Goal: Task Accomplishment & Management: Use online tool/utility

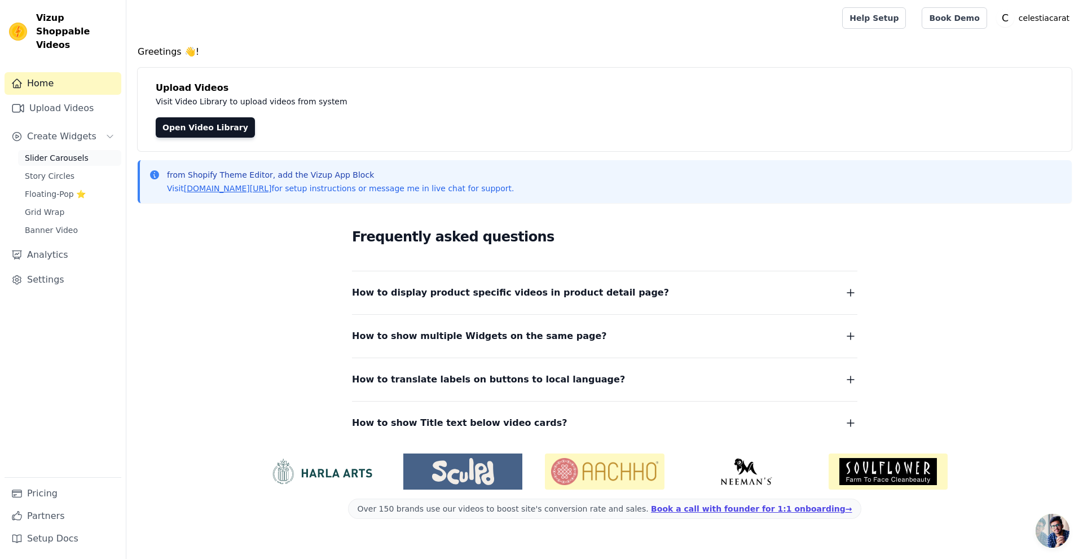
click at [54, 150] on link "Slider Carousels" at bounding box center [69, 158] width 103 height 16
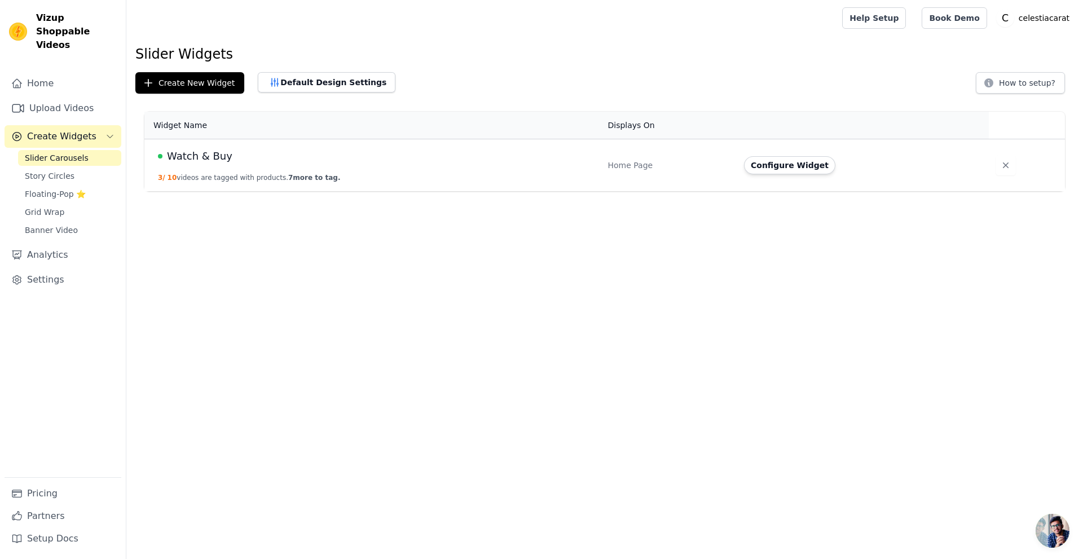
click at [200, 157] on span "Watch & Buy" at bounding box center [199, 156] width 65 height 16
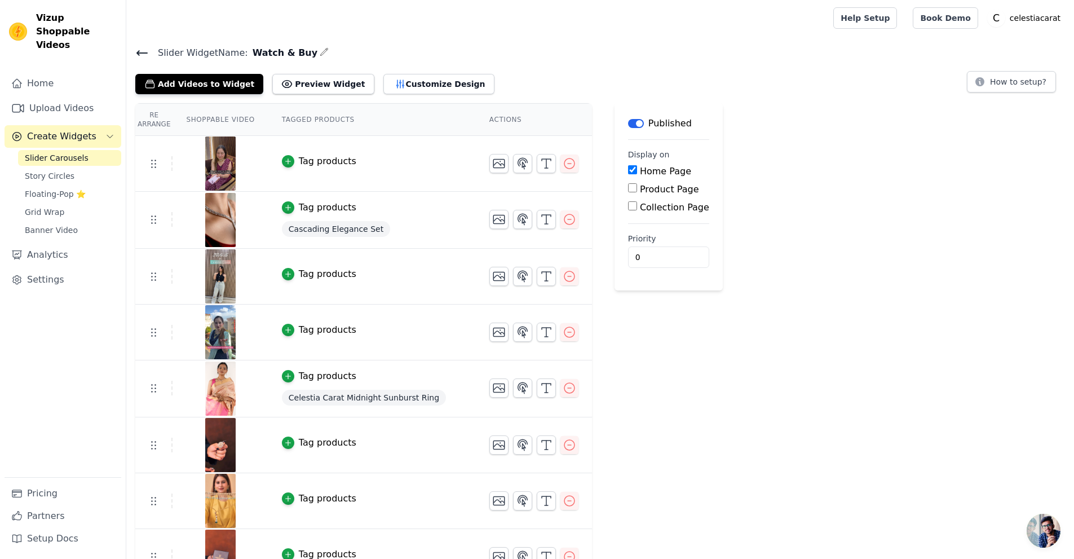
click at [141, 55] on icon at bounding box center [142, 53] width 14 height 14
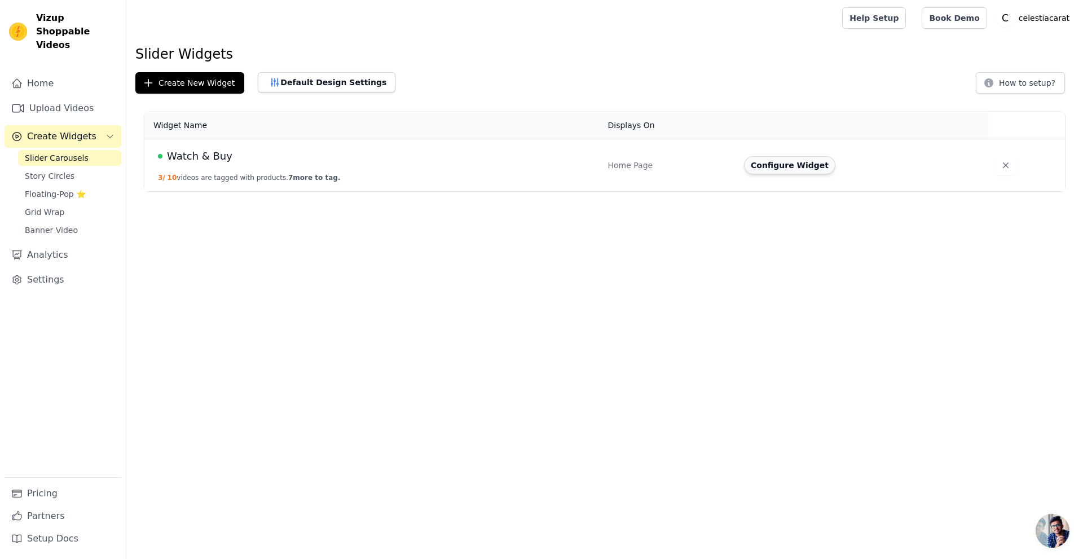
click at [784, 168] on button "Configure Widget" at bounding box center [789, 165] width 91 height 18
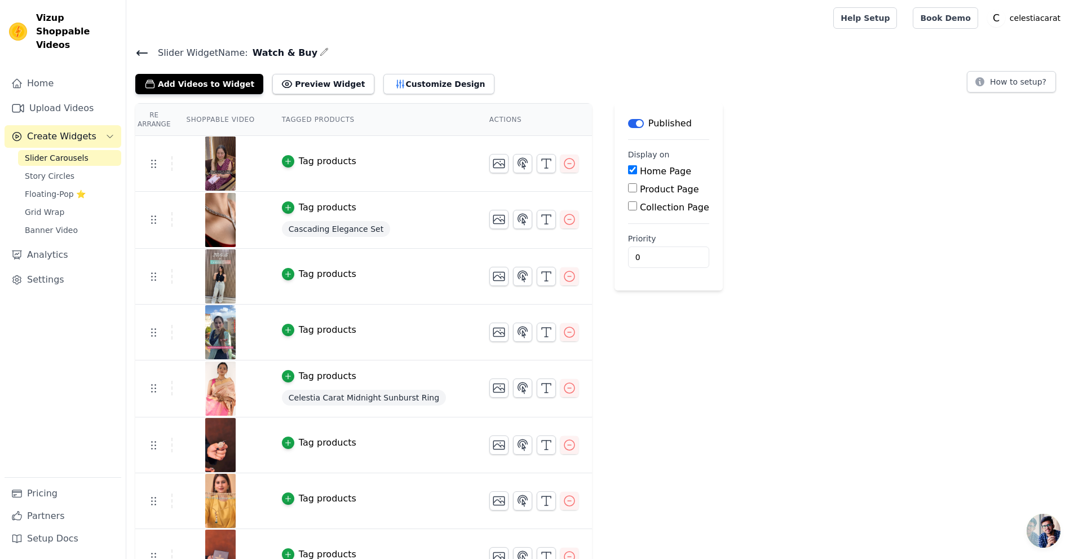
click at [320, 51] on icon "button" at bounding box center [324, 51] width 9 height 9
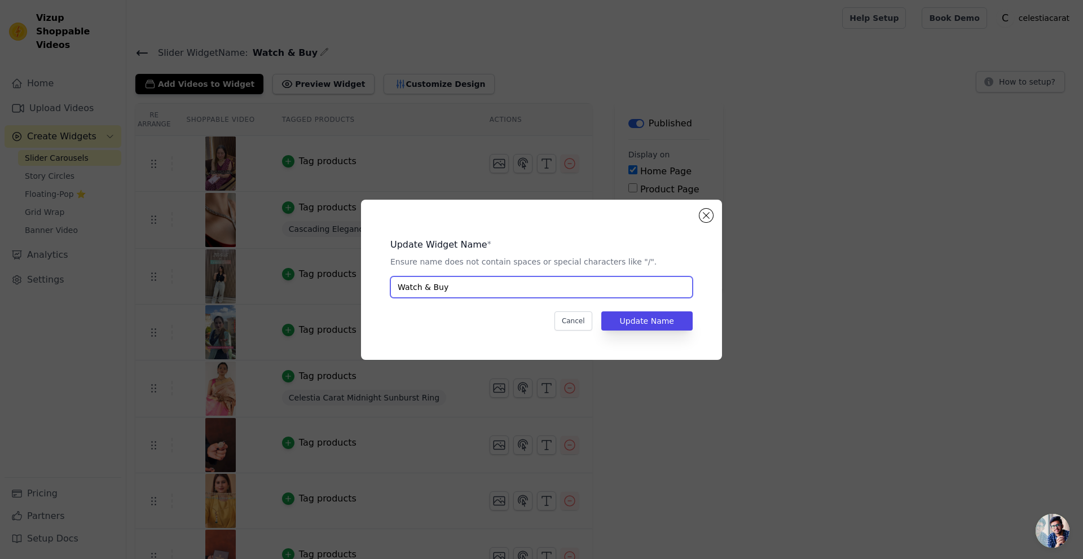
drag, startPoint x: 497, startPoint y: 280, endPoint x: 350, endPoint y: 280, distance: 147.2
click at [350, 280] on div "Update Widget Name * Ensure name does not contain spaces or special characters …" at bounding box center [541, 280] width 1047 height 196
click at [402, 283] on input "Plount Your Look" at bounding box center [541, 286] width 302 height 21
type input "Flaunt Your Look"
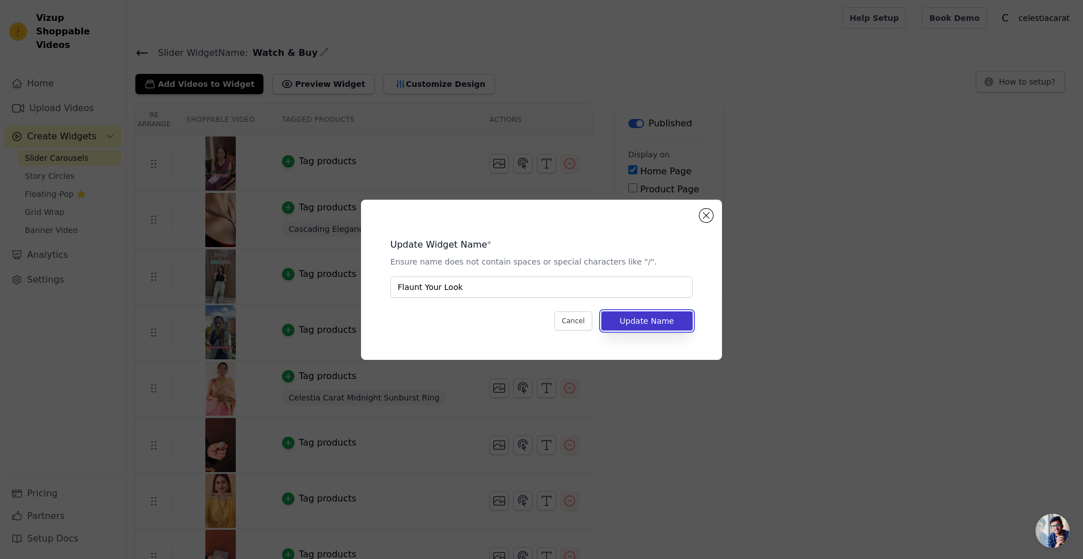
click at [641, 326] on button "Update Name" at bounding box center [646, 320] width 91 height 19
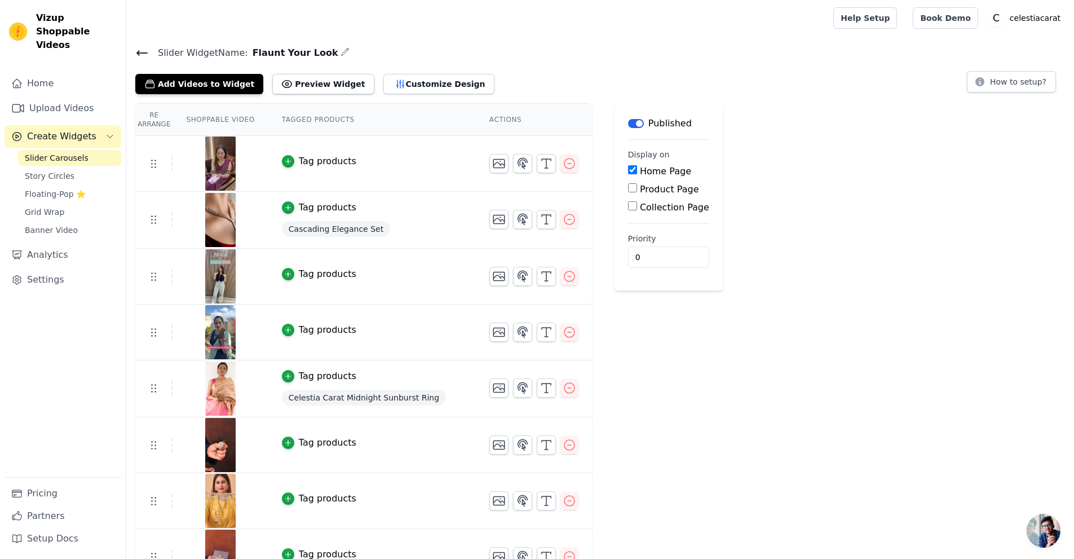
click at [138, 52] on icon at bounding box center [142, 53] width 10 height 5
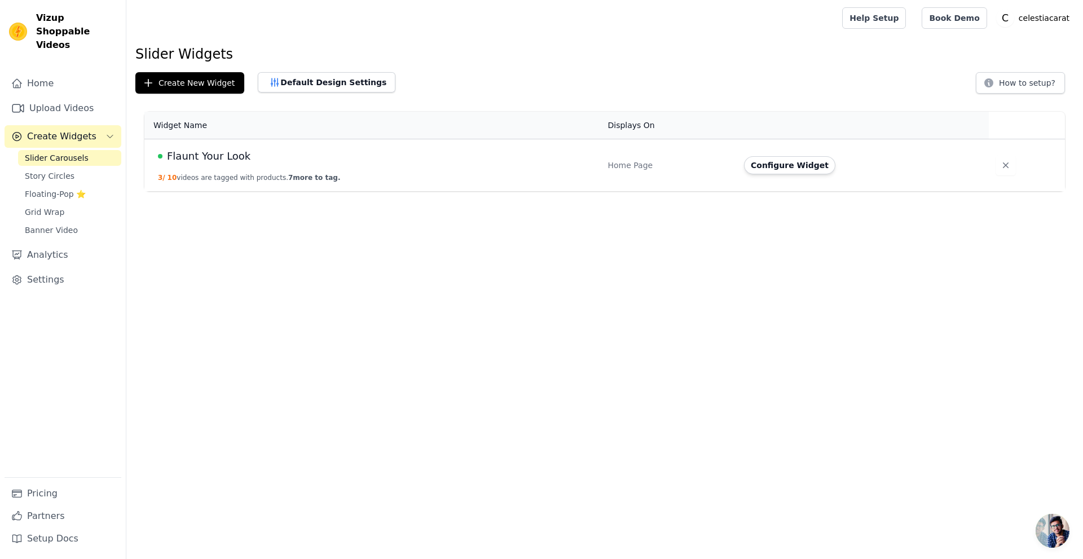
click at [343, 191] on html "Vizup Shoppable Videos Home Upload Videos Create Widgets Slider Carousels Story…" at bounding box center [541, 95] width 1083 height 191
click at [772, 158] on button "Configure Widget" at bounding box center [789, 165] width 91 height 18
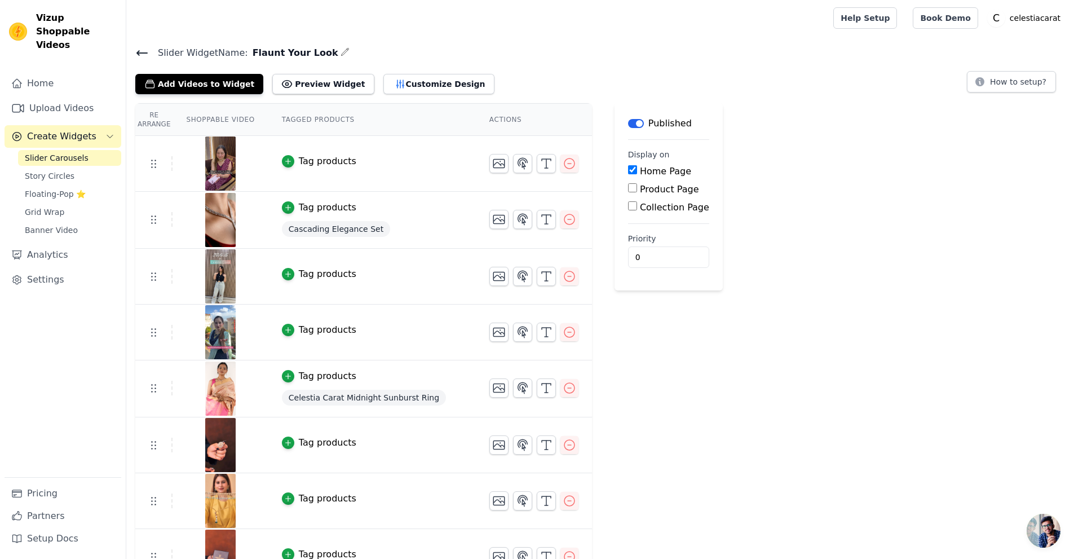
click at [341, 50] on icon "button" at bounding box center [345, 51] width 9 height 9
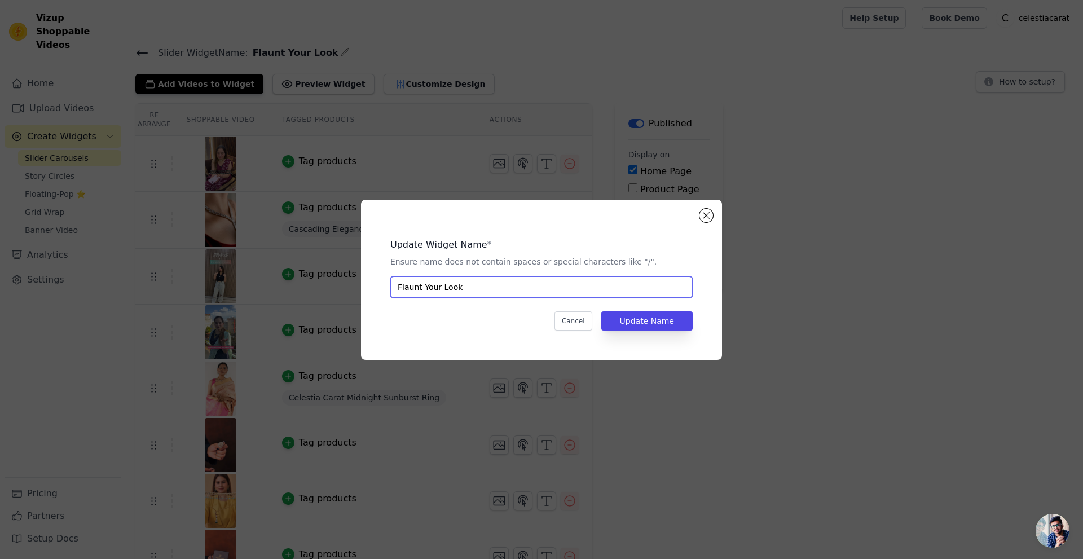
click at [495, 296] on input "Flaunt Your Look" at bounding box center [541, 286] width 302 height 21
click at [703, 211] on button "Close modal" at bounding box center [706, 216] width 14 height 14
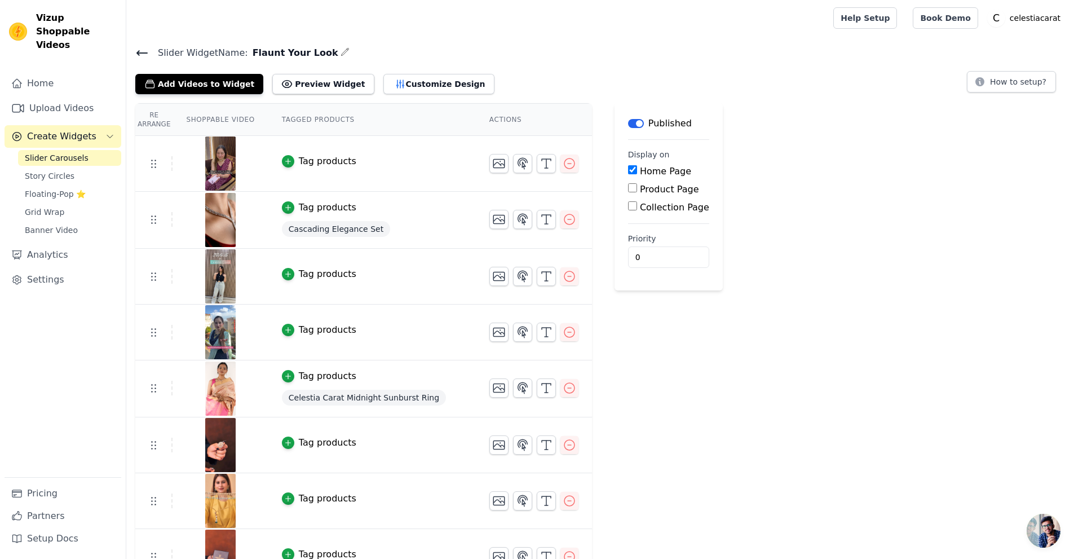
click at [56, 152] on span "Slider Carousels" at bounding box center [57, 157] width 64 height 11
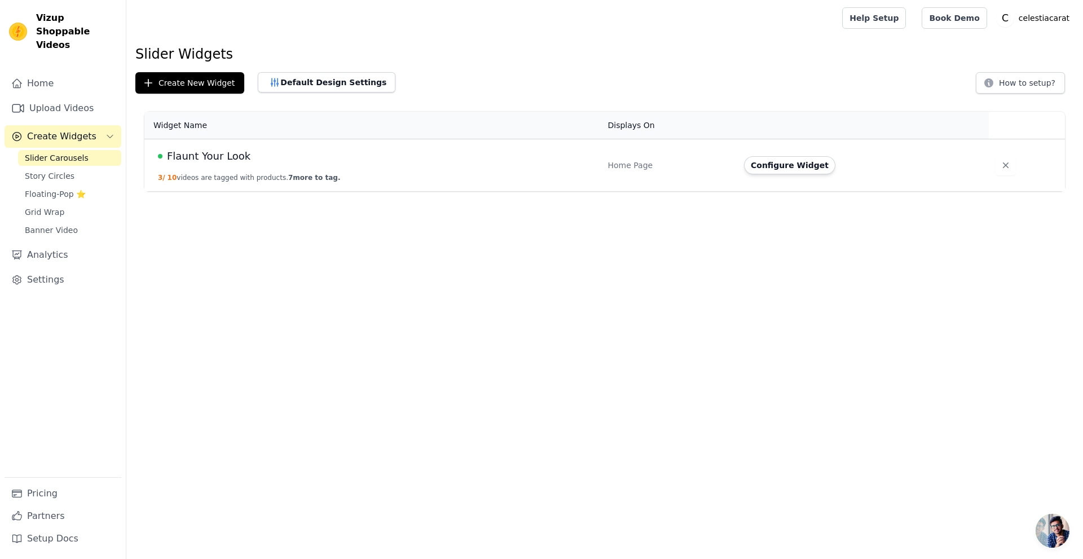
click at [623, 191] on html "Vizup Shoppable Videos Home Upload Videos Create Widgets Slider Carousels Story…" at bounding box center [541, 95] width 1083 height 191
click at [224, 158] on span "Flaunt Your Look" at bounding box center [208, 156] width 83 height 16
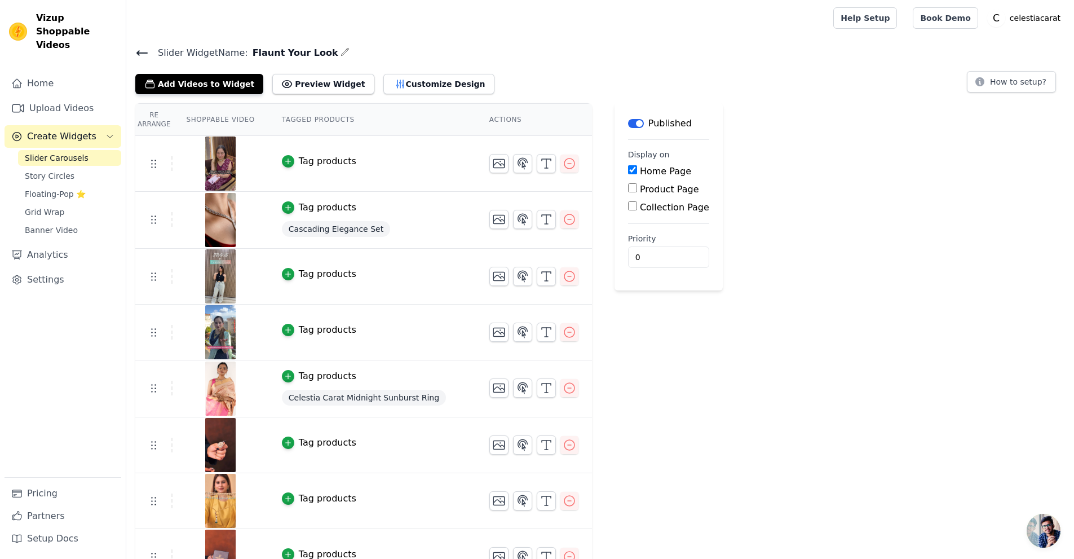
click at [341, 50] on icon "button" at bounding box center [345, 51] width 9 height 9
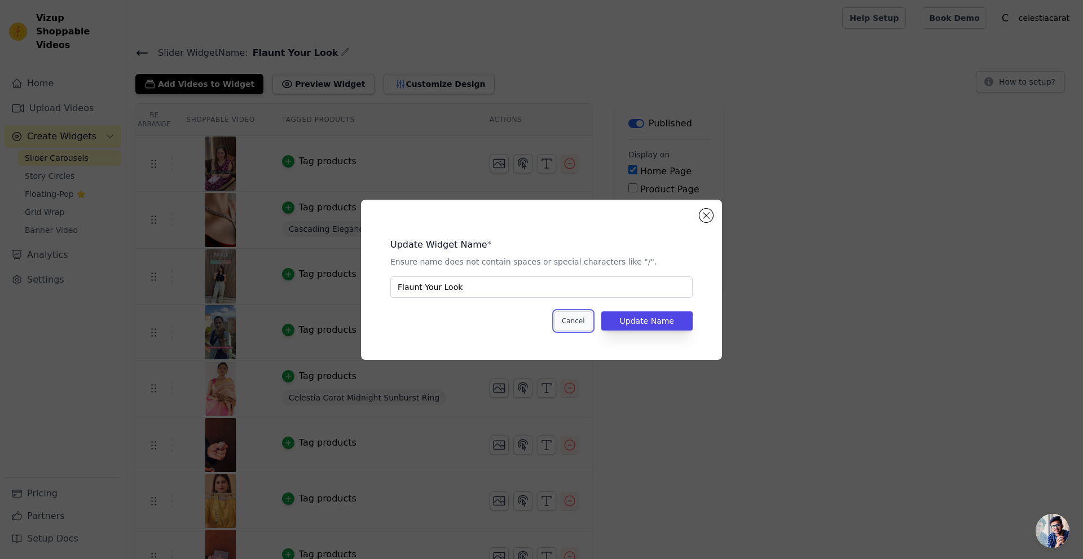
click at [576, 322] on button "Cancel" at bounding box center [573, 320] width 38 height 19
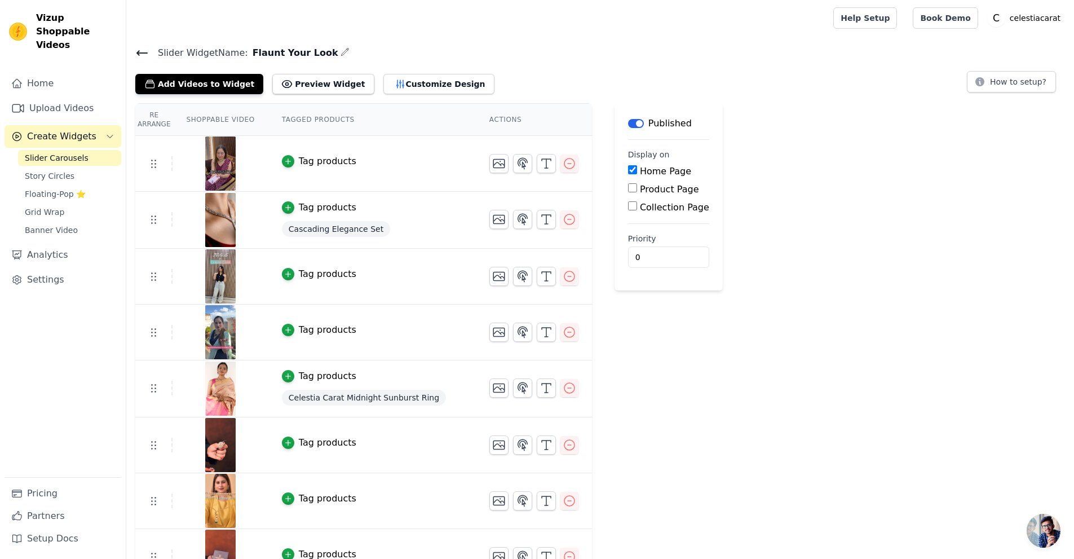
click at [45, 130] on span "Create Widgets" at bounding box center [61, 137] width 69 height 14
click at [38, 77] on link "Home" at bounding box center [63, 83] width 117 height 23
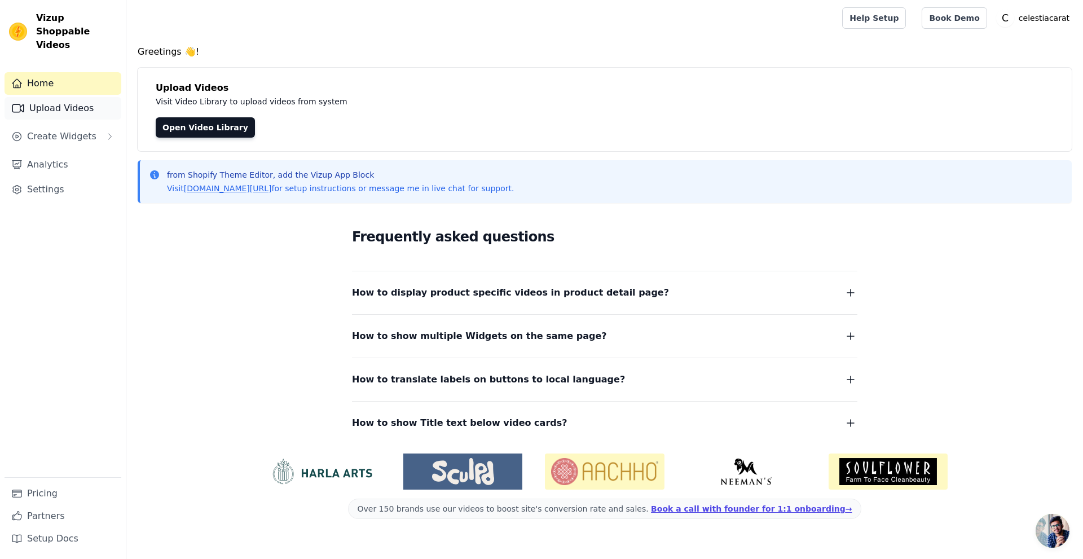
click at [35, 97] on link "Upload Videos" at bounding box center [63, 108] width 117 height 23
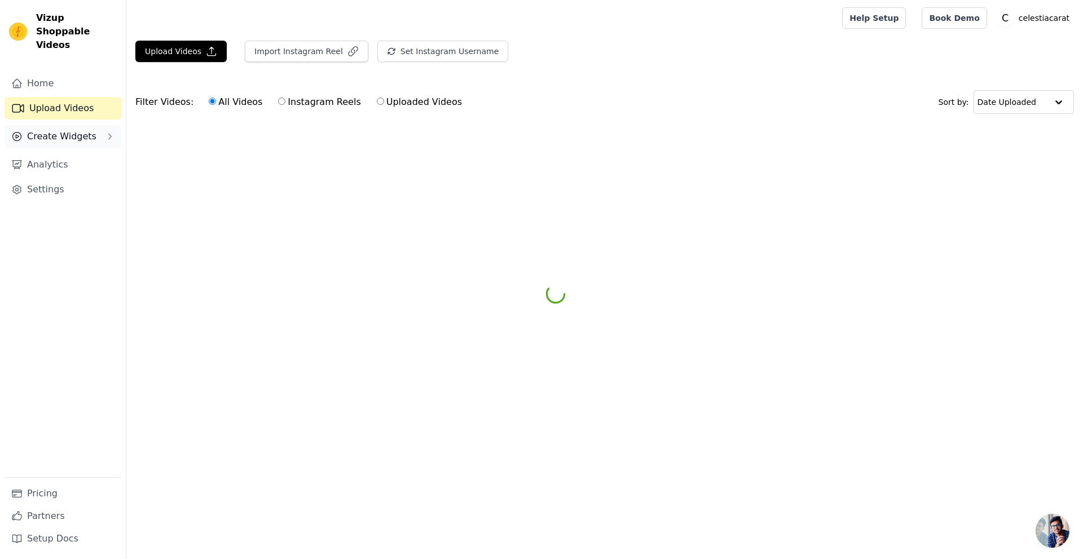
click at [39, 130] on span "Create Widgets" at bounding box center [61, 137] width 69 height 14
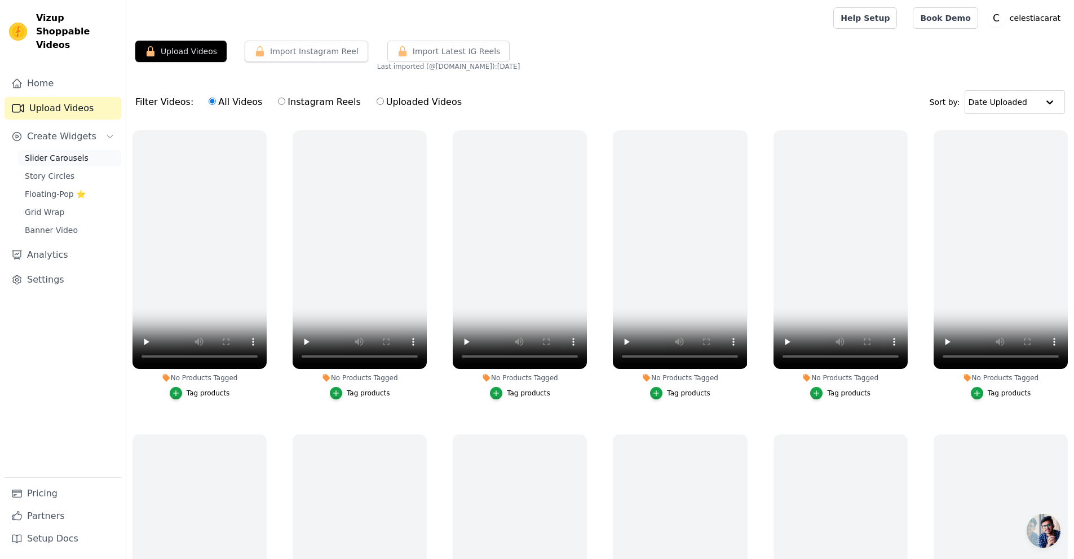
click at [57, 152] on span "Slider Carousels" at bounding box center [57, 157] width 64 height 11
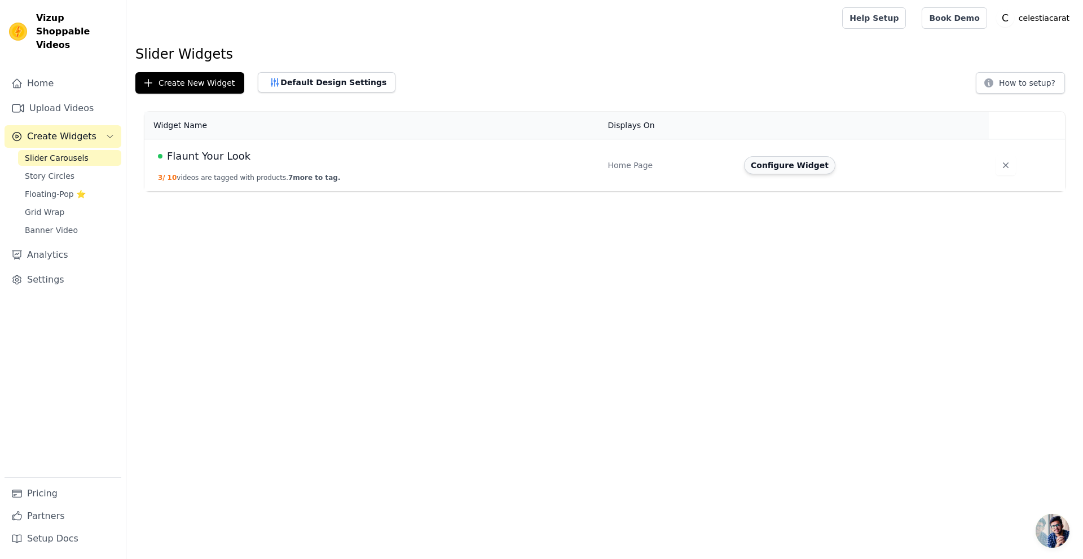
click at [760, 168] on button "Configure Widget" at bounding box center [789, 165] width 91 height 18
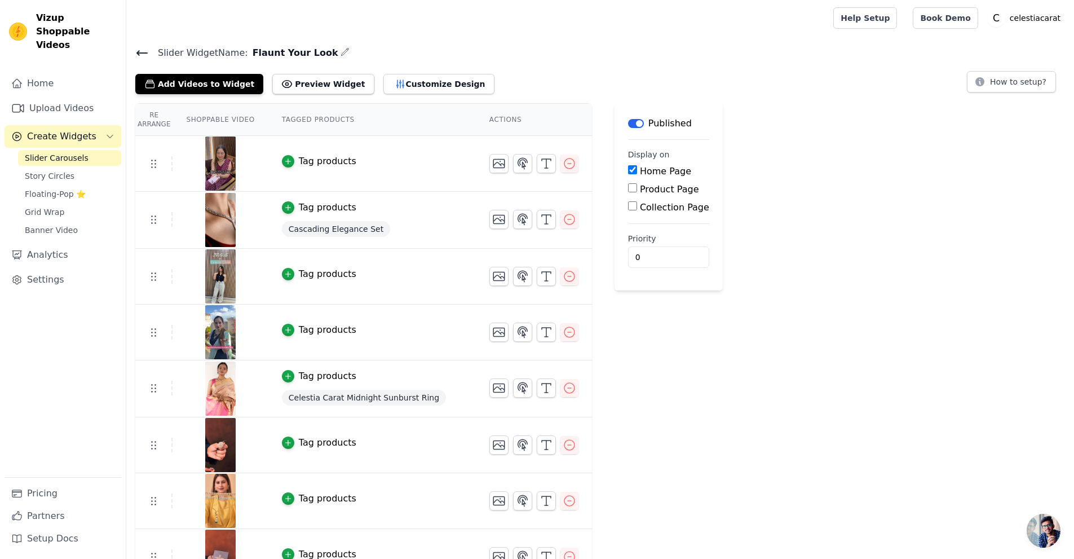
click at [338, 117] on th "Tagged Products" at bounding box center [372, 120] width 208 height 32
click at [54, 152] on span "Slider Carousels" at bounding box center [57, 157] width 64 height 11
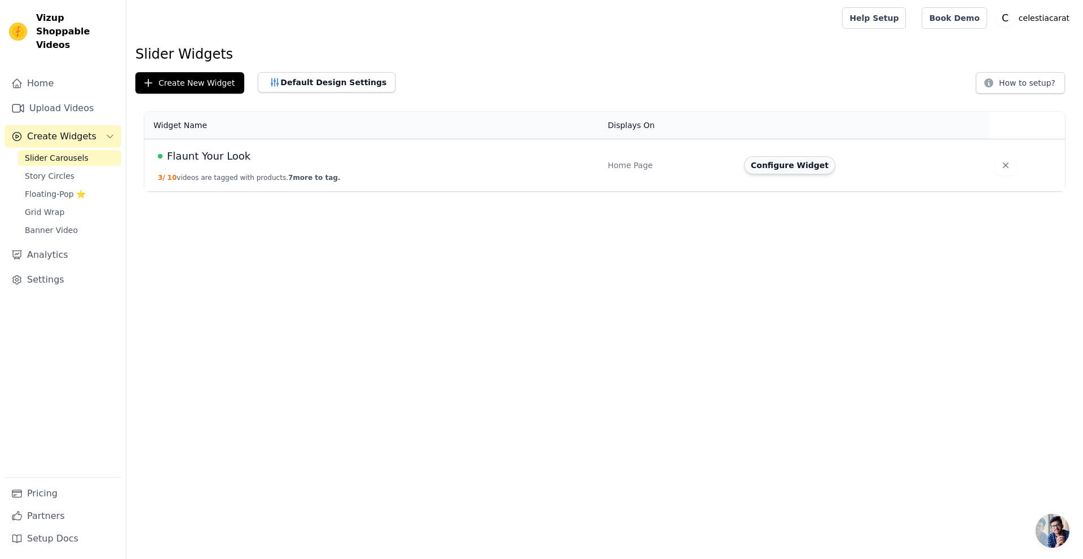
click at [784, 161] on button "Configure Widget" at bounding box center [789, 165] width 91 height 18
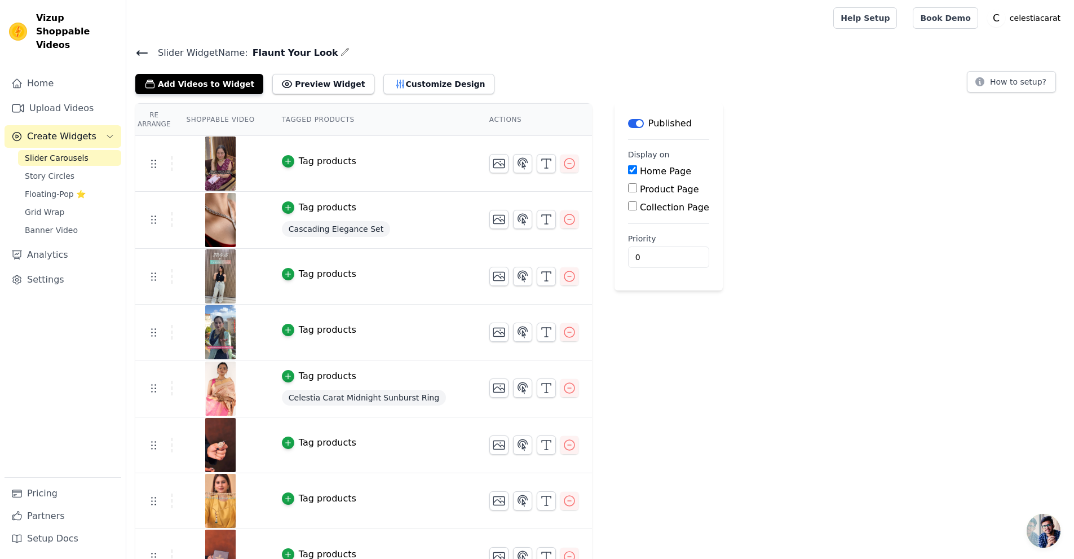
click at [135, 50] on div "Slider Widget Name: Flaunt Your Look Add Videos to Widget Preview Widget Custom…" at bounding box center [600, 69] width 948 height 49
click at [142, 53] on icon at bounding box center [142, 53] width 10 height 5
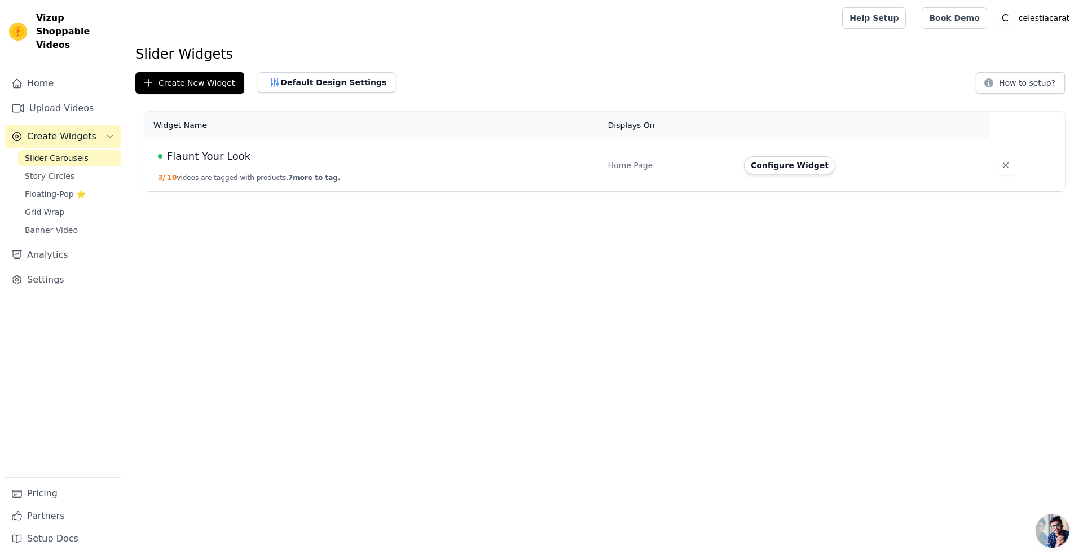
click at [205, 156] on span "Flaunt Your Look" at bounding box center [208, 156] width 83 height 16
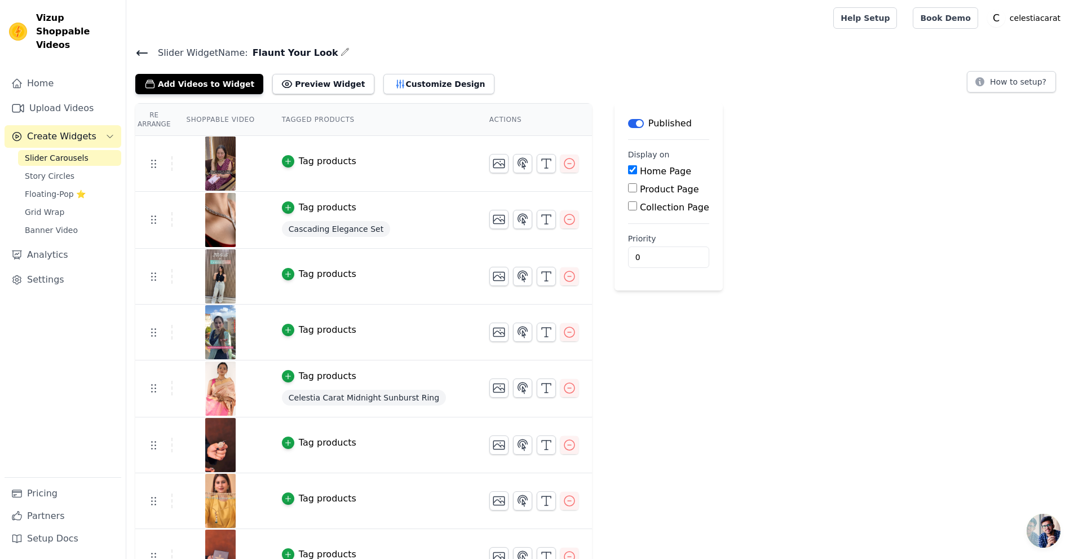
click at [142, 51] on icon at bounding box center [142, 53] width 14 height 14
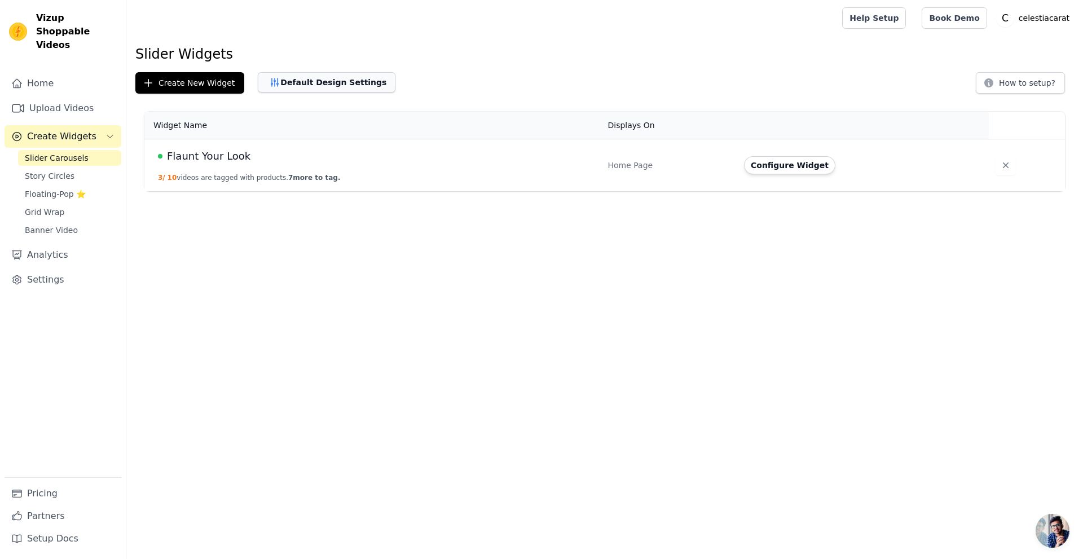
click at [300, 84] on button "Default Design Settings" at bounding box center [327, 82] width 138 height 20
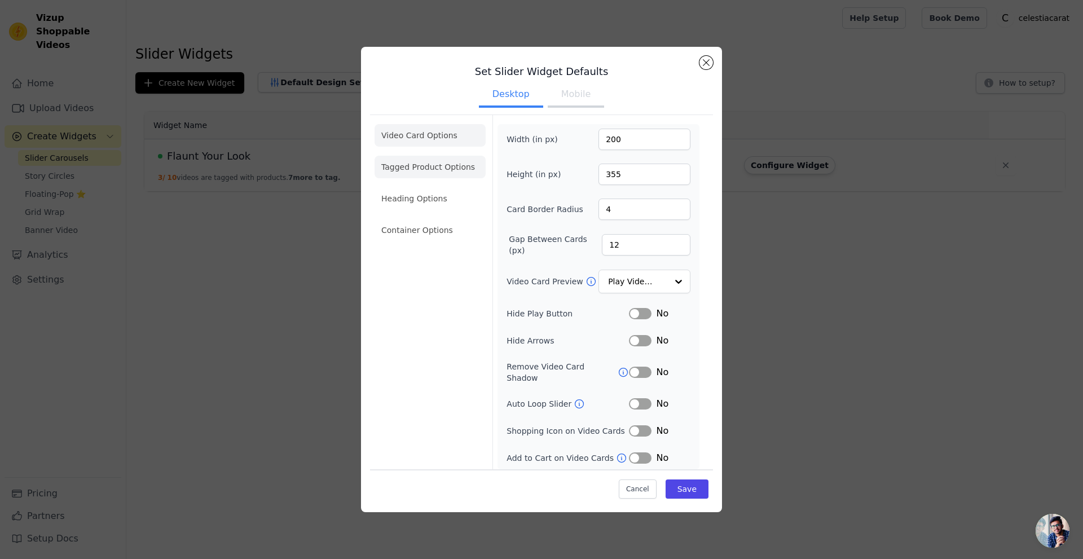
click at [428, 165] on li "Tagged Product Options" at bounding box center [430, 167] width 111 height 23
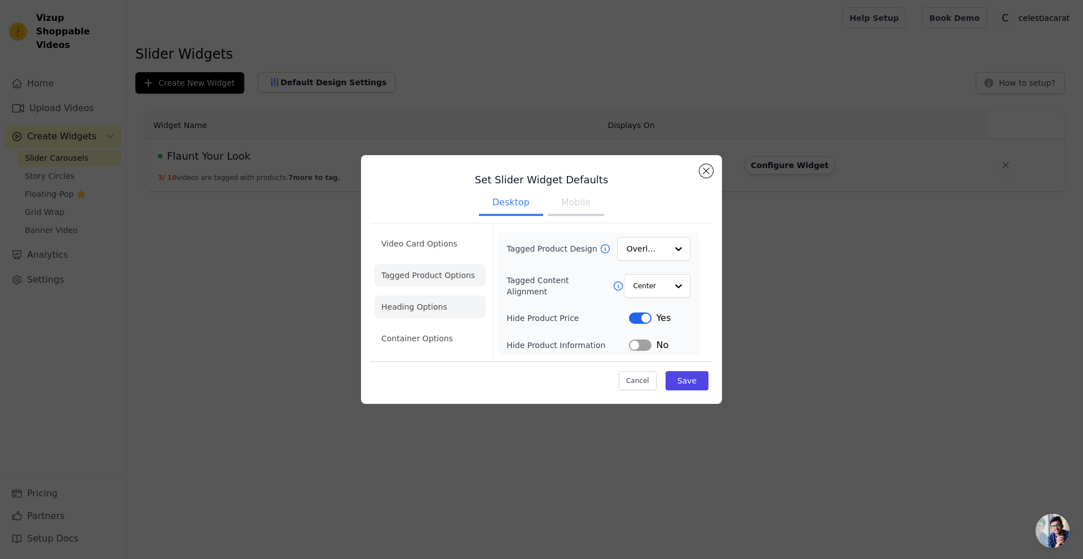
click at [428, 303] on li "Heading Options" at bounding box center [430, 307] width 111 height 23
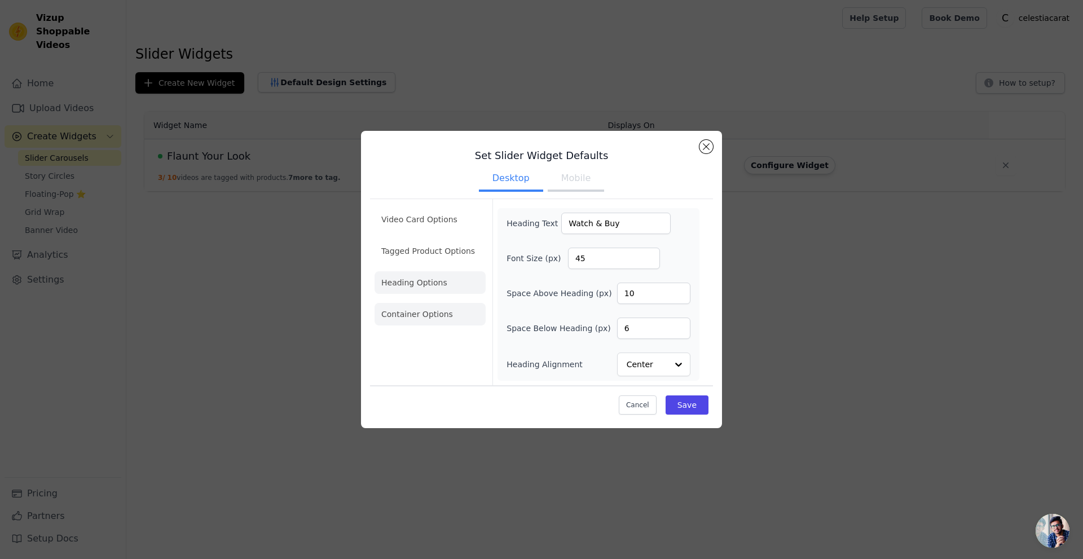
click at [426, 314] on li "Container Options" at bounding box center [430, 314] width 111 height 23
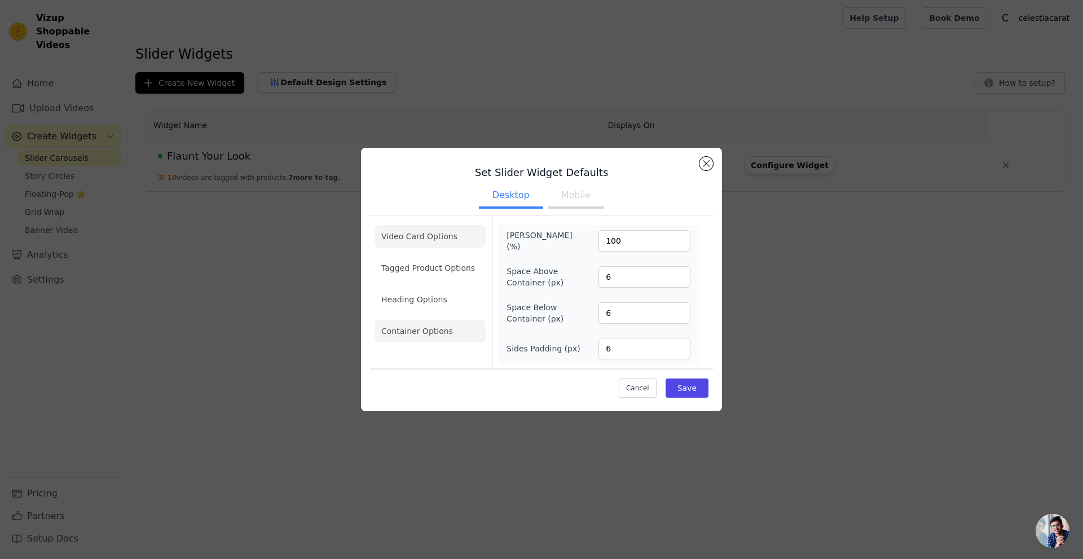
click at [422, 237] on li "Video Card Options" at bounding box center [430, 236] width 111 height 23
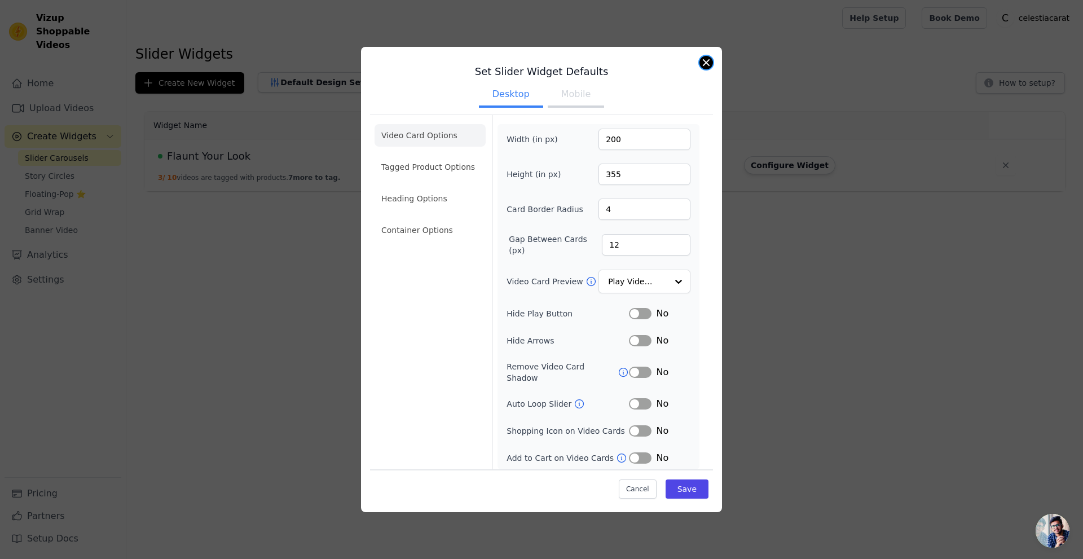
click at [705, 66] on button "Close modal" at bounding box center [706, 63] width 14 height 14
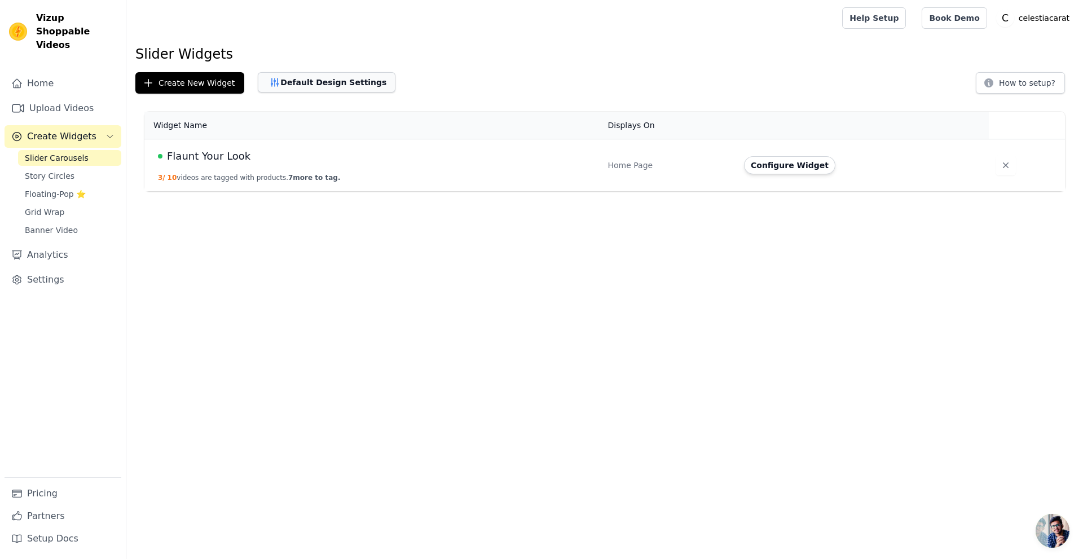
click at [312, 84] on button "Default Design Settings" at bounding box center [327, 82] width 138 height 20
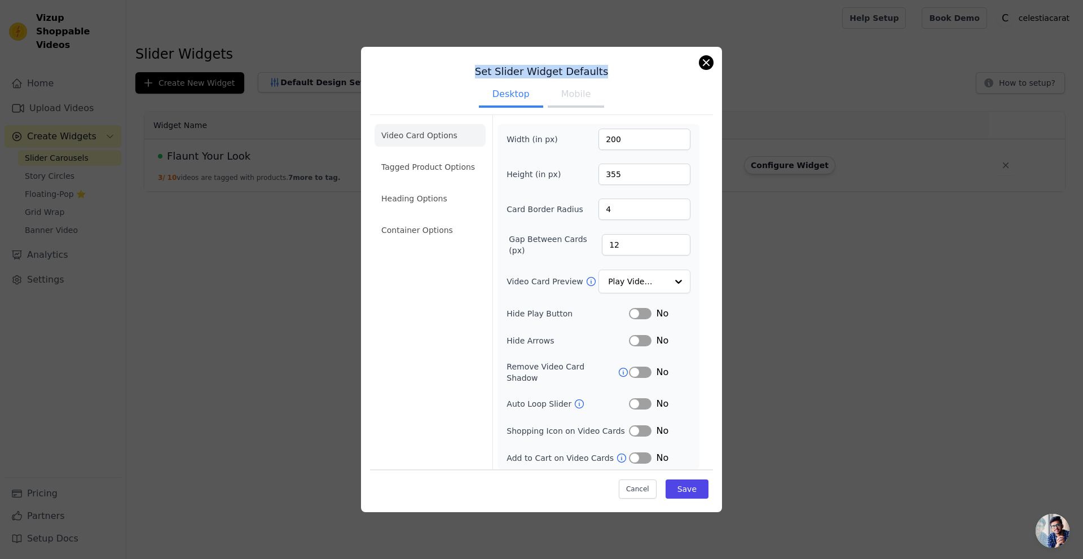
drag, startPoint x: 697, startPoint y: 67, endPoint x: 705, endPoint y: 65, distance: 8.2
click at [705, 65] on div "Set Slider Widget Defaults Desktop Mobile Video Card Options Tagged Product Opt…" at bounding box center [541, 279] width 361 height 465
click at [705, 65] on button "Close modal" at bounding box center [706, 63] width 14 height 14
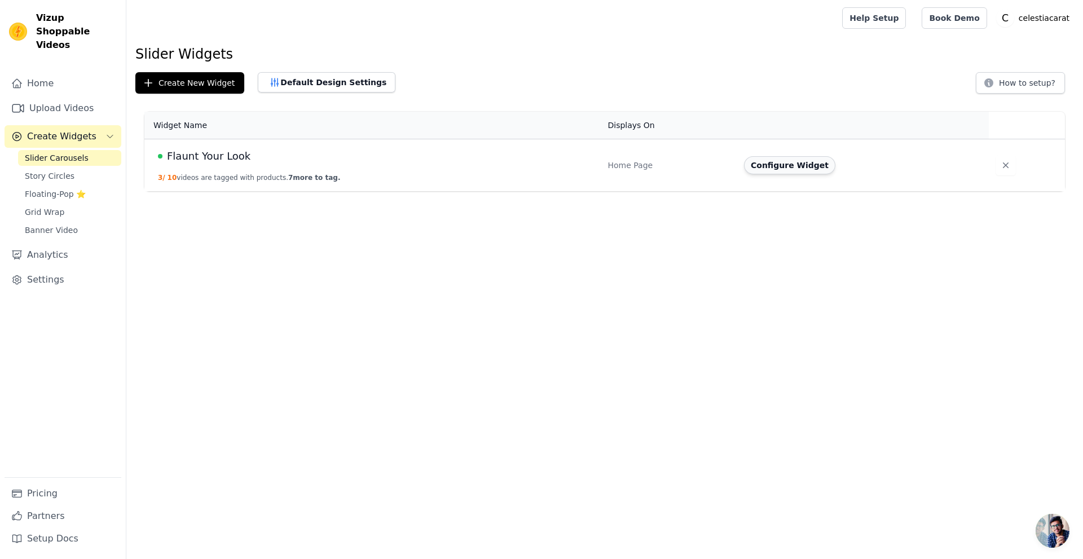
click at [768, 165] on button "Configure Widget" at bounding box center [789, 165] width 91 height 18
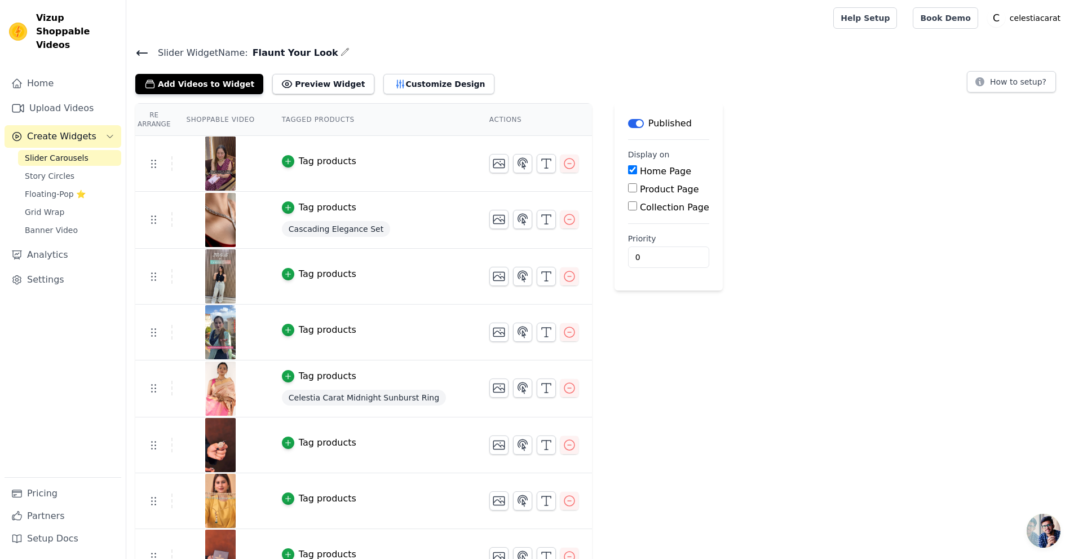
click at [341, 54] on icon "button" at bounding box center [345, 51] width 9 height 9
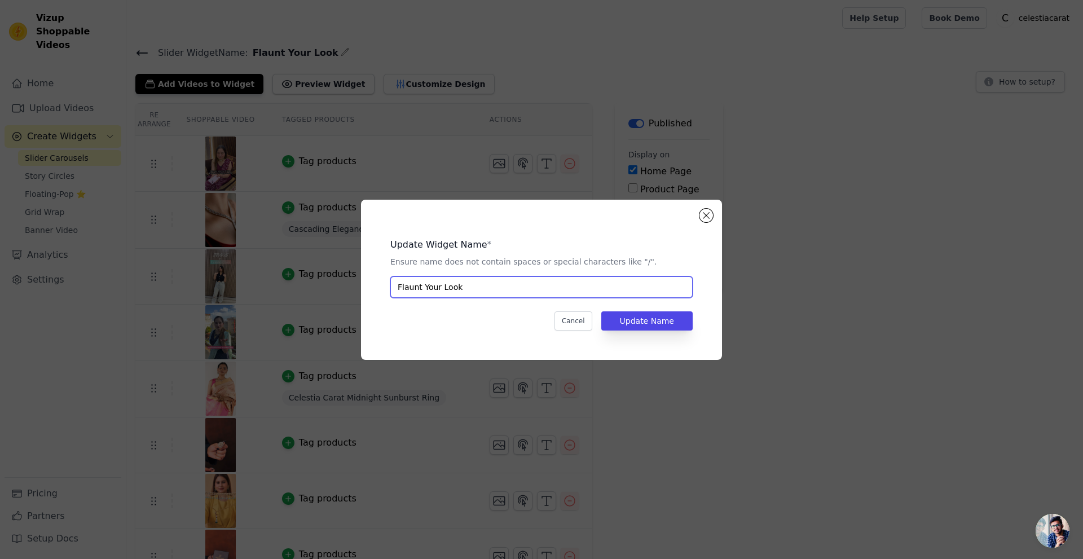
drag, startPoint x: 437, startPoint y: 288, endPoint x: 452, endPoint y: 318, distance: 33.8
click at [442, 288] on input "Flaunt Your Look" at bounding box center [541, 286] width 302 height 21
type input "FlauntYourLook"
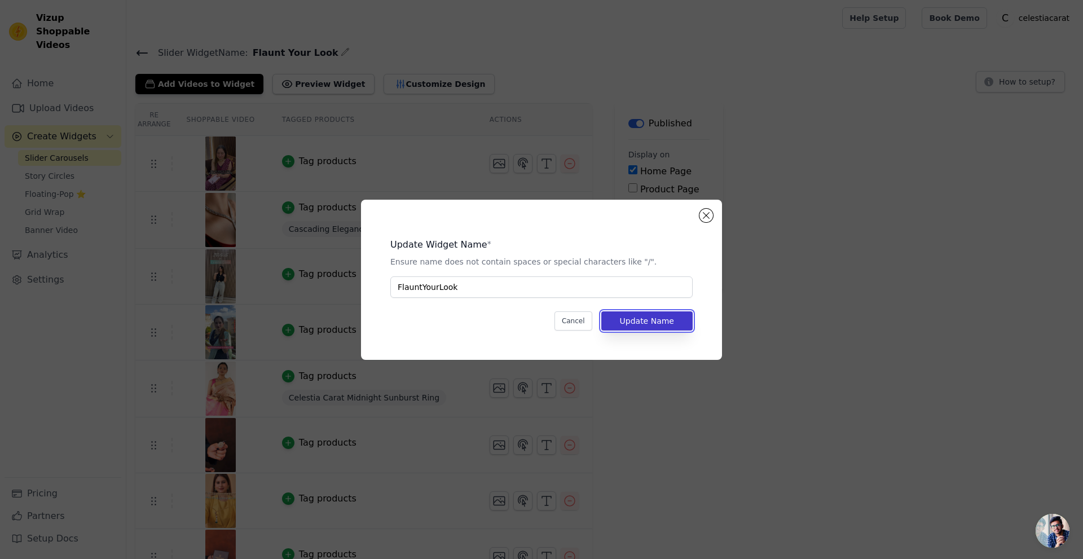
click at [646, 321] on button "Update Name" at bounding box center [646, 320] width 91 height 19
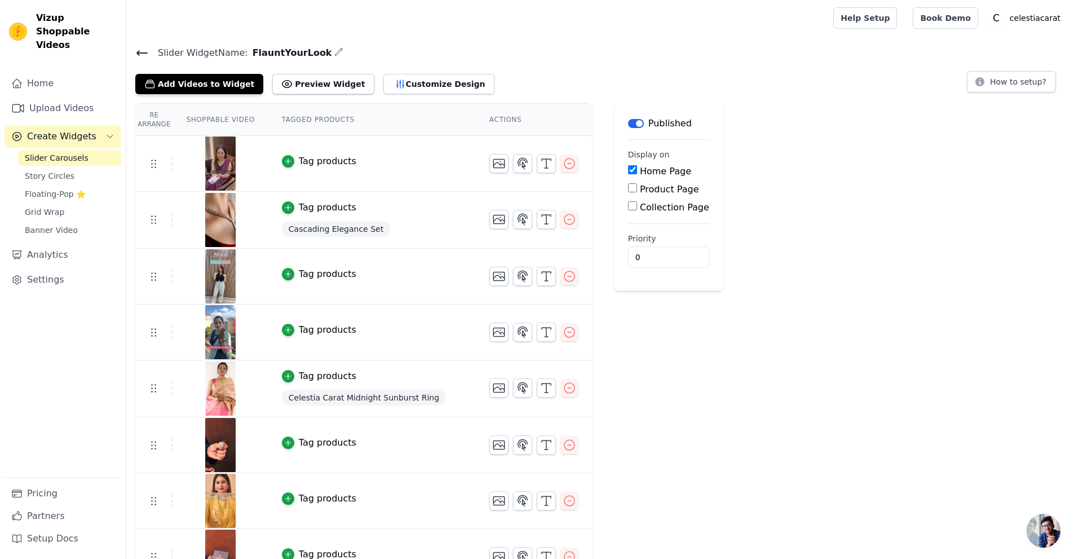
click at [56, 152] on span "Slider Carousels" at bounding box center [57, 157] width 64 height 11
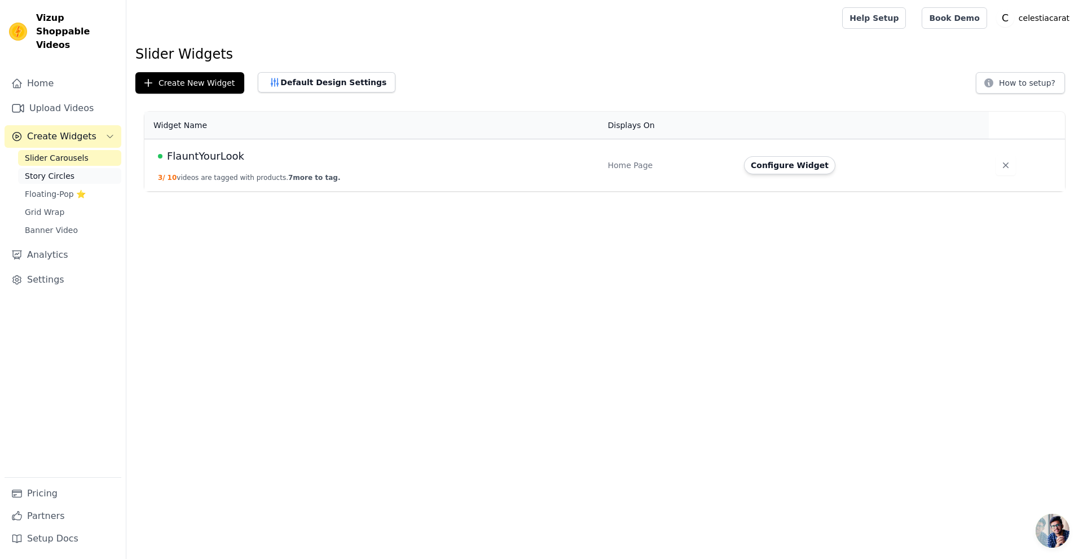
click at [45, 170] on span "Story Circles" at bounding box center [50, 175] width 50 height 11
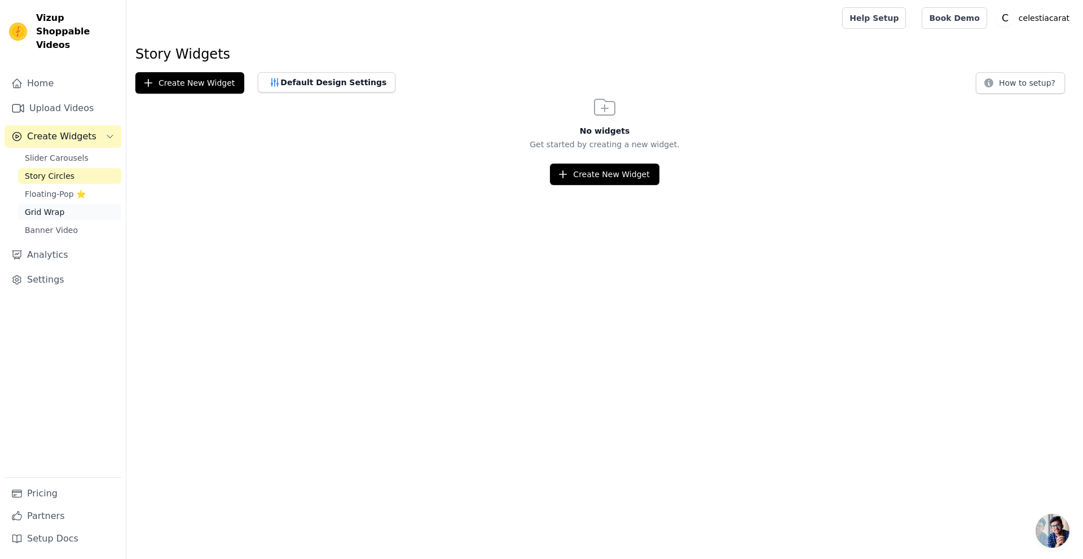
click at [51, 206] on span "Grid Wrap" at bounding box center [44, 211] width 39 height 11
click at [55, 222] on link "Banner Video" at bounding box center [69, 230] width 103 height 16
click at [52, 244] on link "Analytics" at bounding box center [63, 255] width 117 height 23
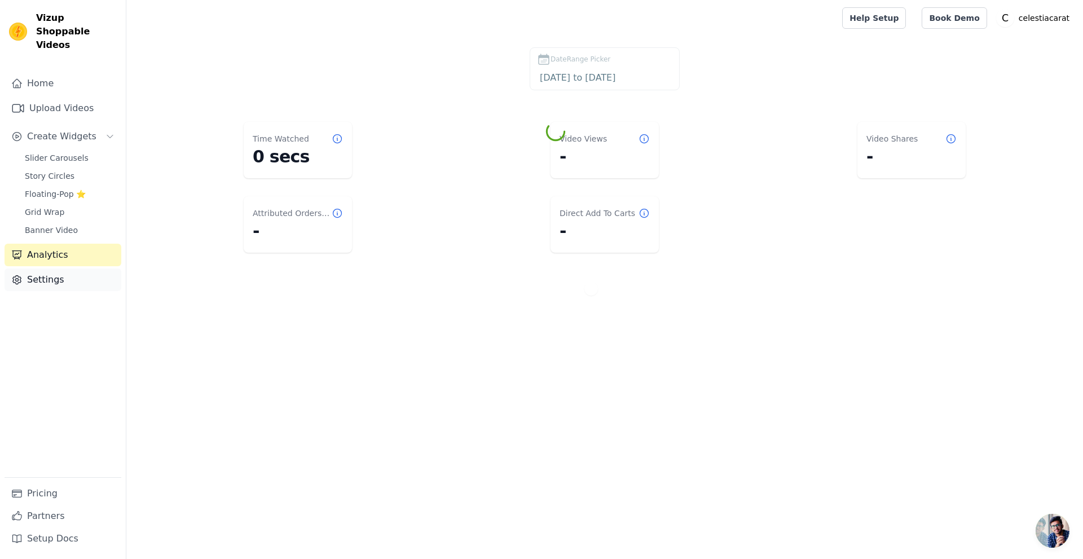
click at [20, 274] on icon "Sidebar" at bounding box center [16, 279] width 11 height 11
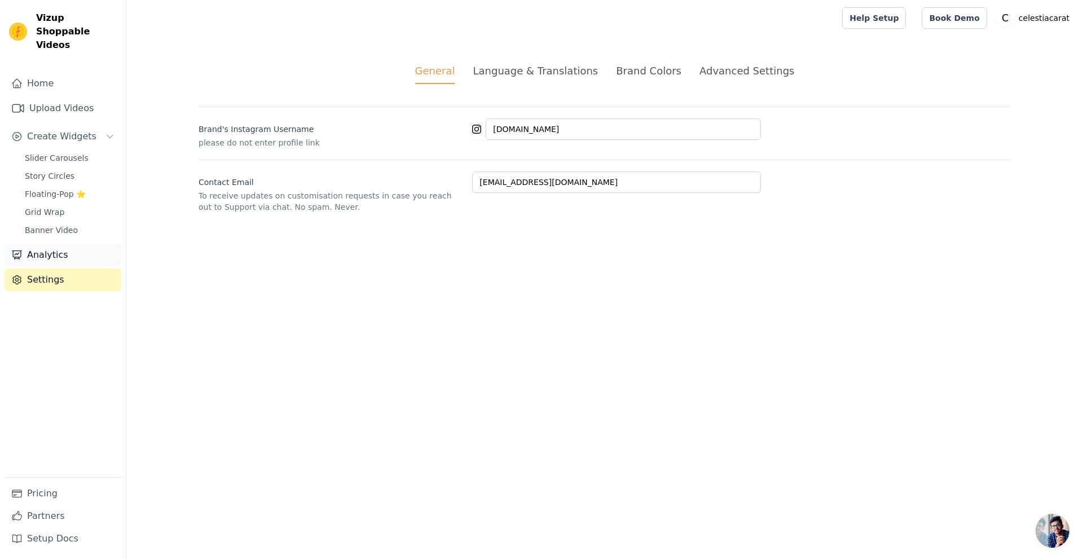
click at [69, 245] on link "Analytics" at bounding box center [63, 255] width 117 height 23
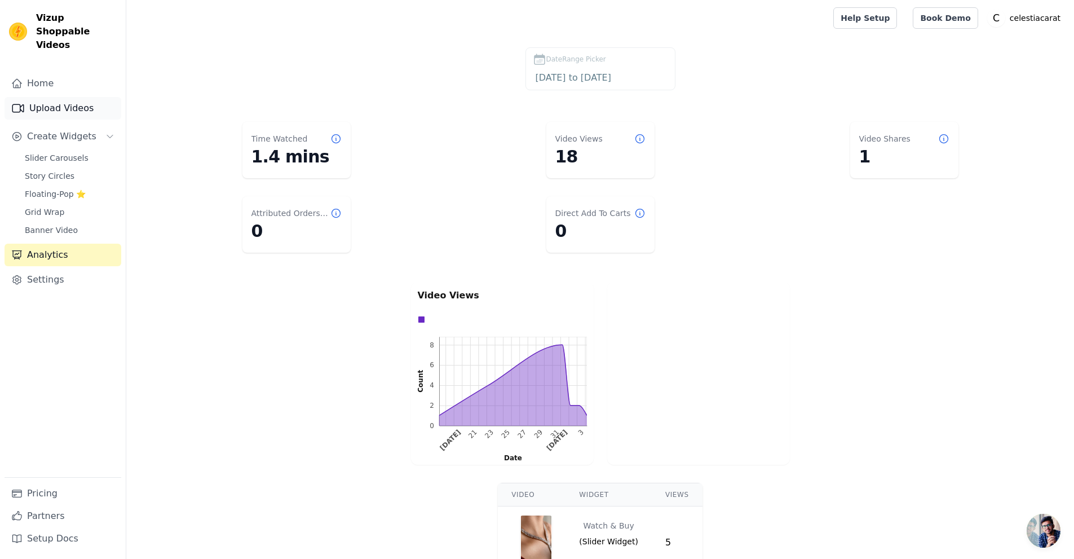
click at [47, 99] on link "Upload Videos" at bounding box center [63, 108] width 117 height 23
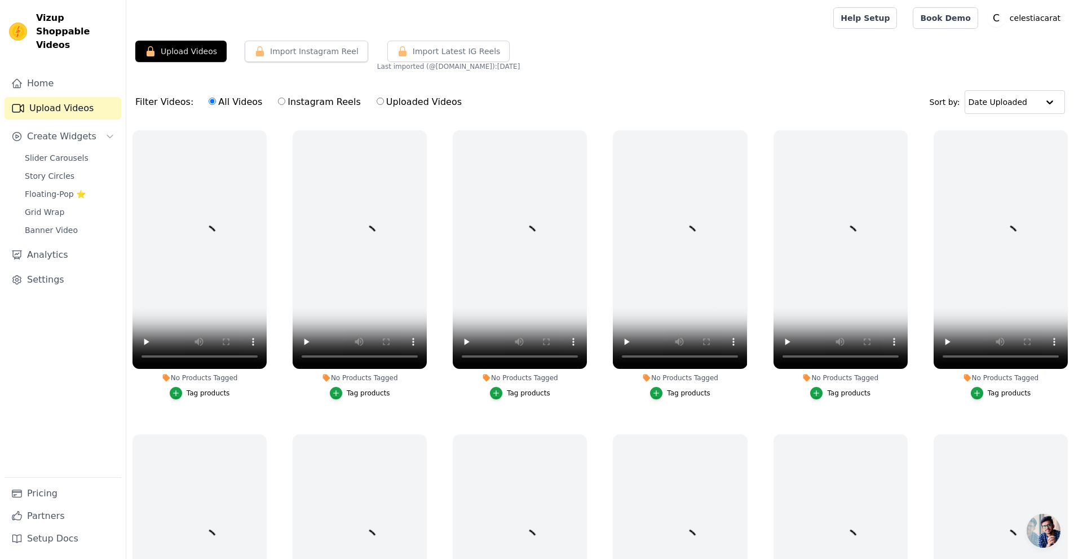
click at [212, 101] on label "All Videos" at bounding box center [235, 102] width 55 height 15
click at [212, 101] on input "All Videos" at bounding box center [212, 101] width 7 height 7
click at [284, 97] on label "Instagram Reels" at bounding box center [318, 102] width 83 height 15
click at [284, 98] on input "Instagram Reels" at bounding box center [281, 101] width 7 height 7
radio input "true"
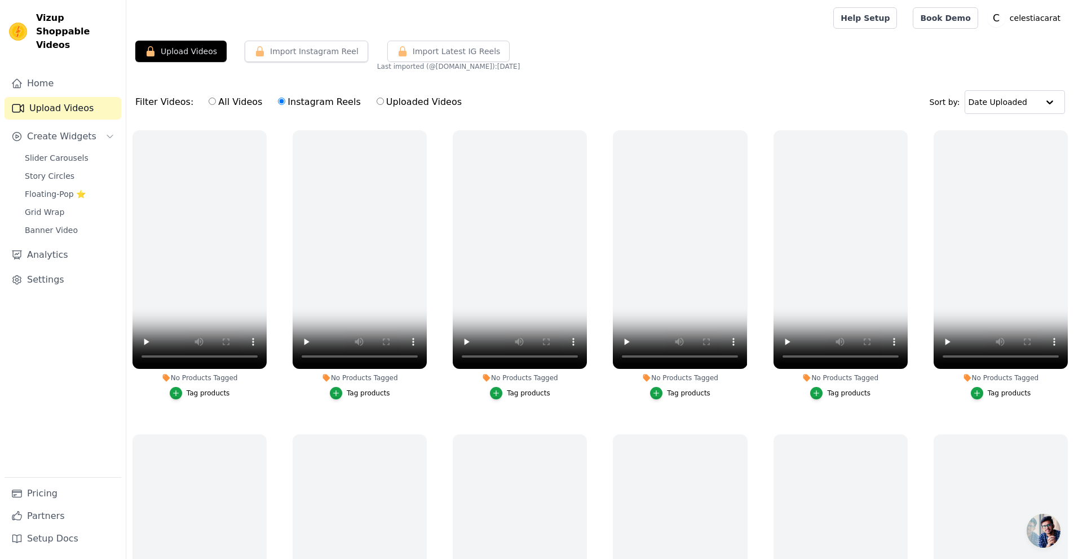
click at [386, 104] on label "Uploaded Videos" at bounding box center [419, 102] width 86 height 15
click at [384, 104] on input "Uploaded Videos" at bounding box center [380, 101] width 7 height 7
radio input "true"
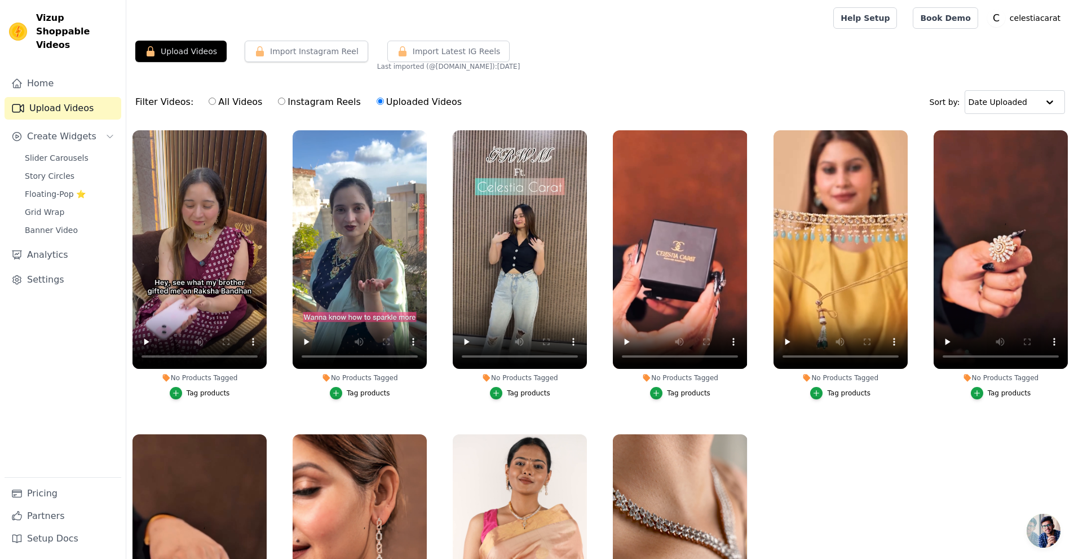
click at [212, 104] on label "All Videos" at bounding box center [235, 102] width 55 height 15
click at [212, 104] on input "All Videos" at bounding box center [212, 101] width 7 height 7
radio input "true"
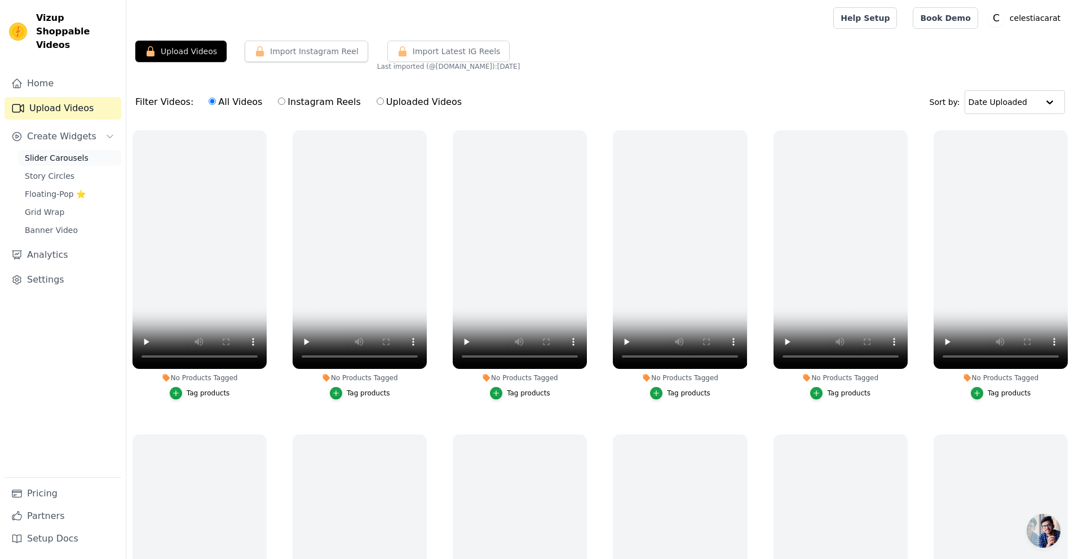
click at [63, 152] on span "Slider Carousels" at bounding box center [57, 157] width 64 height 11
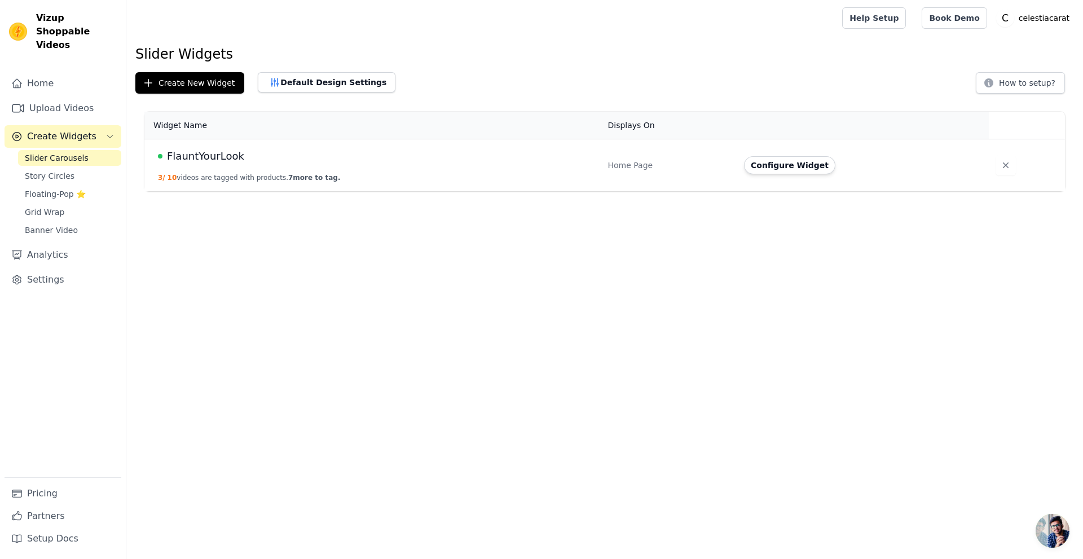
click at [277, 163] on div "FlauntYourLook" at bounding box center [376, 156] width 436 height 16
click at [791, 164] on button "Configure Widget" at bounding box center [789, 165] width 91 height 18
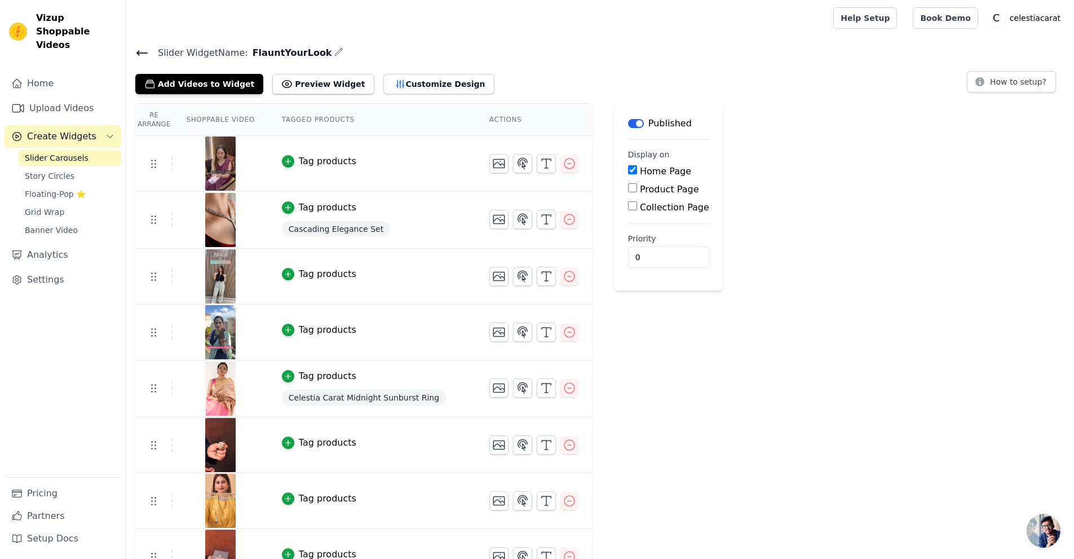
click at [186, 119] on th "Shoppable Video" at bounding box center [220, 120] width 95 height 32
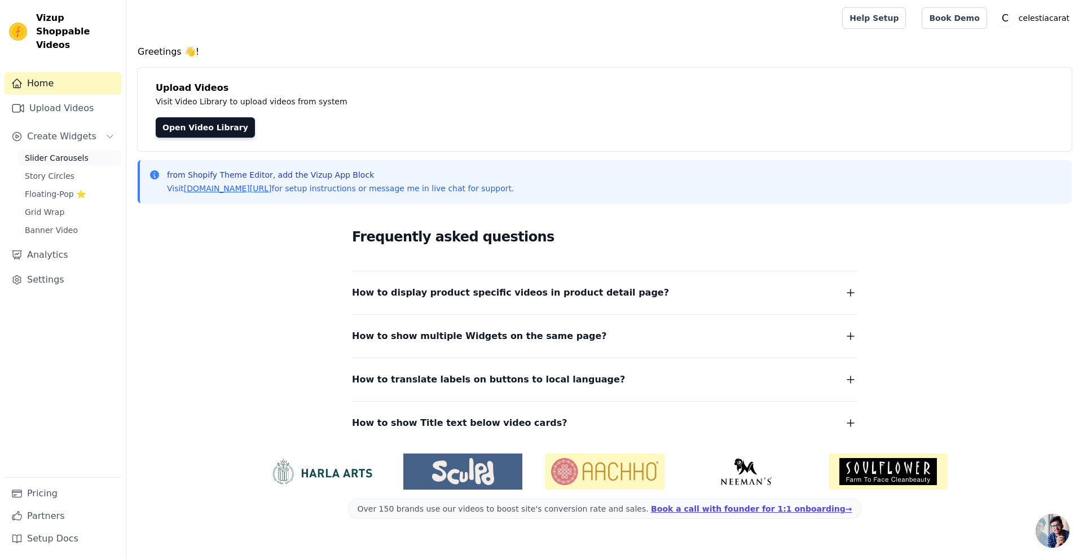
click at [40, 152] on span "Slider Carousels" at bounding box center [57, 157] width 64 height 11
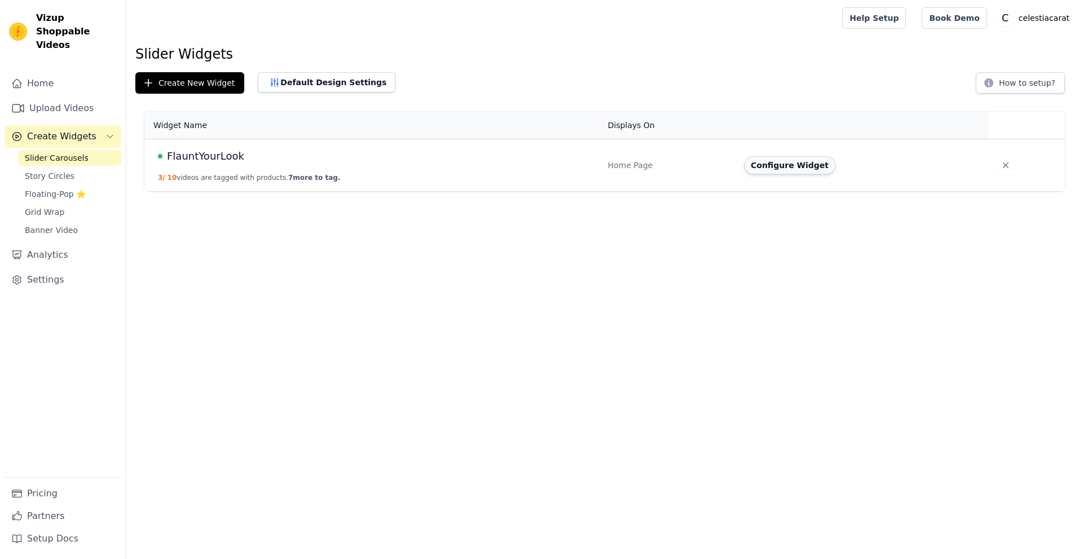
click at [765, 165] on button "Configure Widget" at bounding box center [789, 165] width 91 height 18
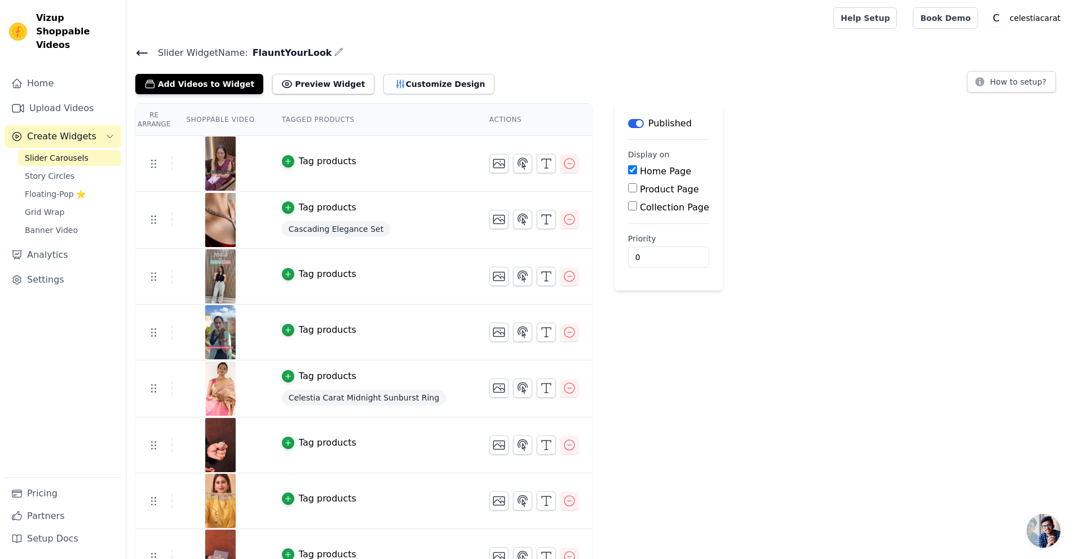
click at [335, 52] on icon "button" at bounding box center [338, 51] width 7 height 7
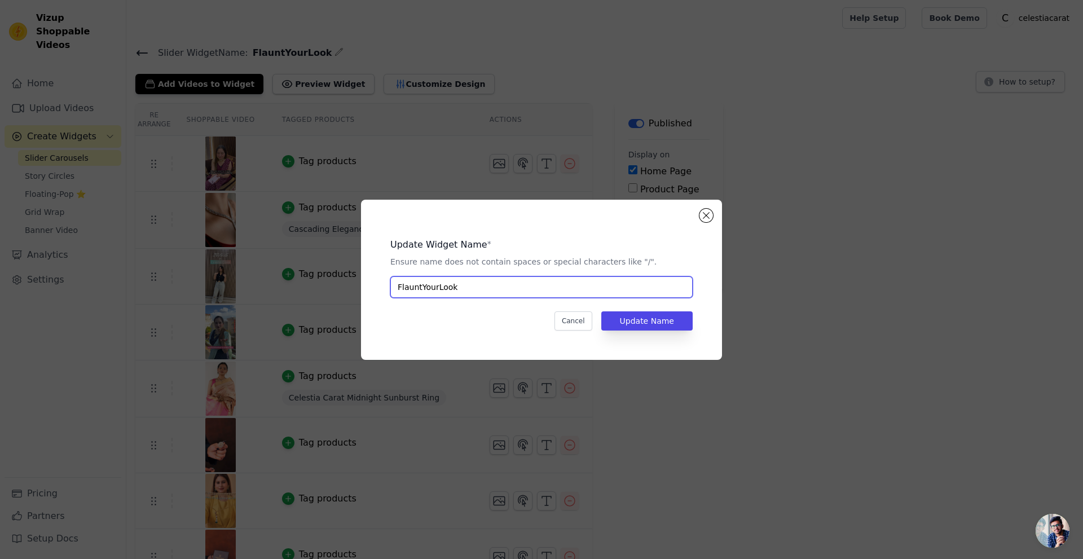
click at [434, 283] on input "FlauntYourLook" at bounding box center [541, 286] width 302 height 21
type input "Flaunt Your Look"
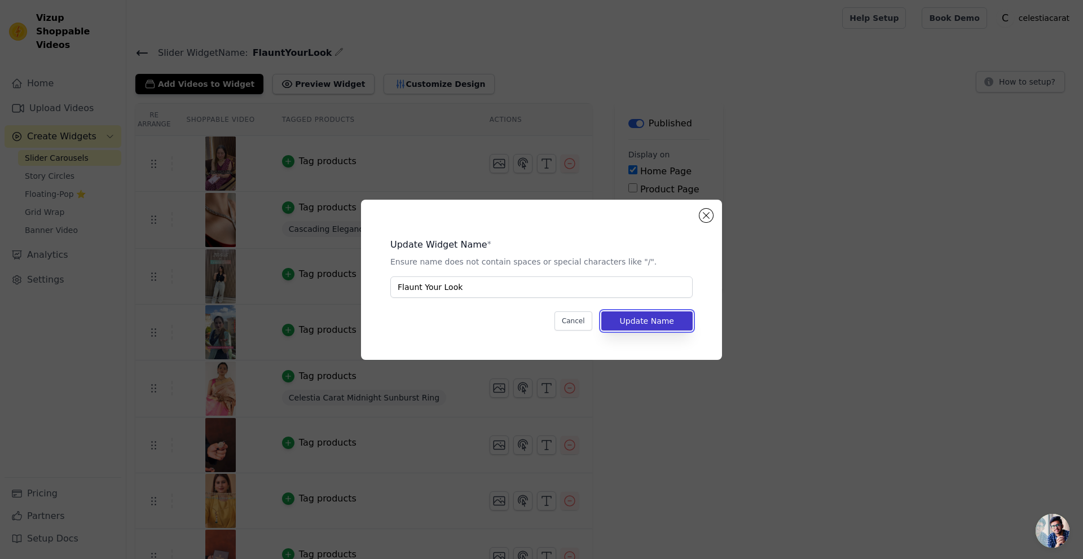
click at [664, 320] on button "Update Name" at bounding box center [646, 320] width 91 height 19
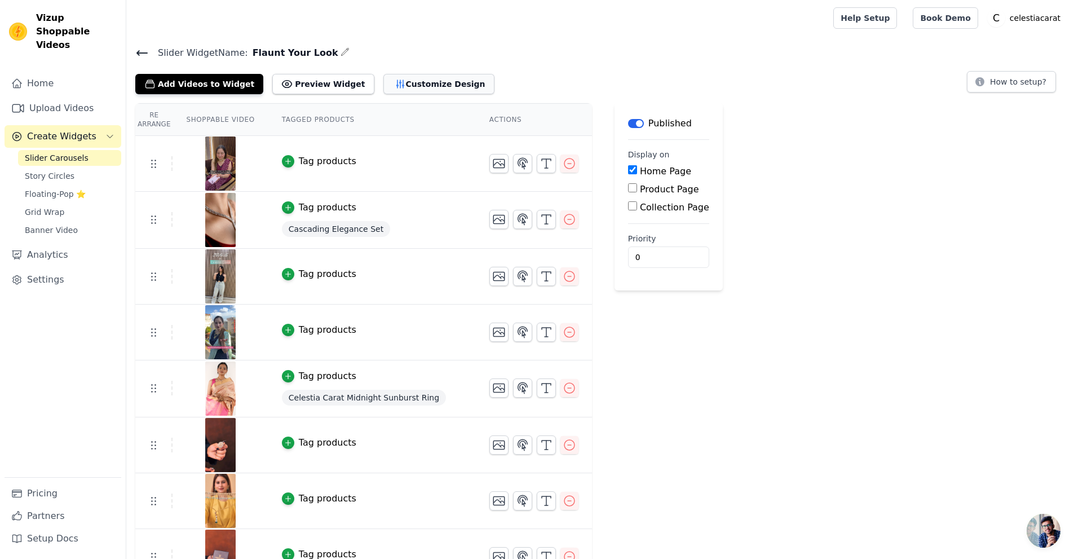
click at [388, 82] on button "Customize Design" at bounding box center [439, 84] width 111 height 20
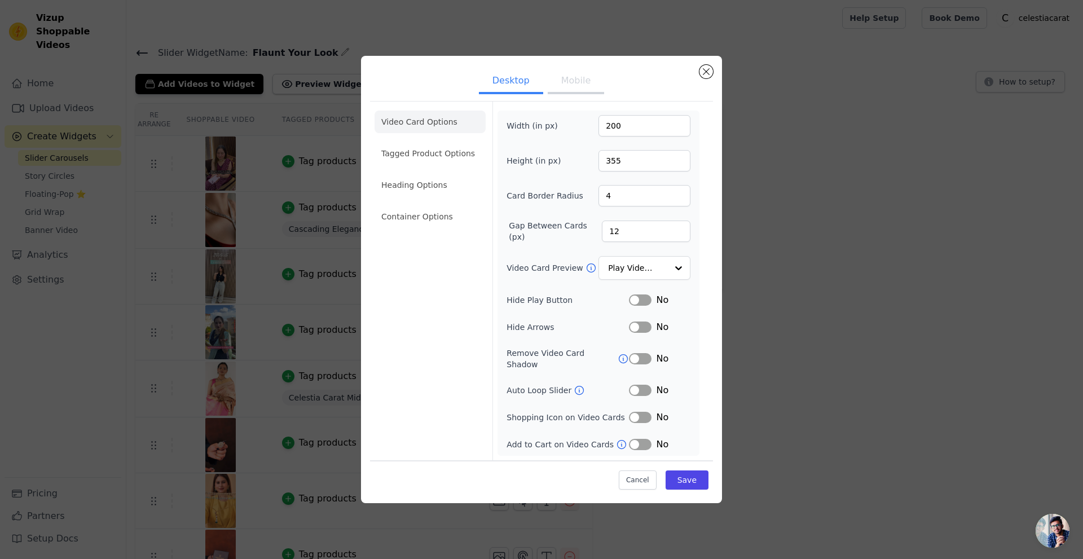
click at [424, 130] on li "Video Card Options" at bounding box center [430, 122] width 111 height 23
click at [647, 385] on button "Label" at bounding box center [640, 390] width 23 height 11
click at [578, 82] on button "Mobile" at bounding box center [576, 81] width 56 height 25
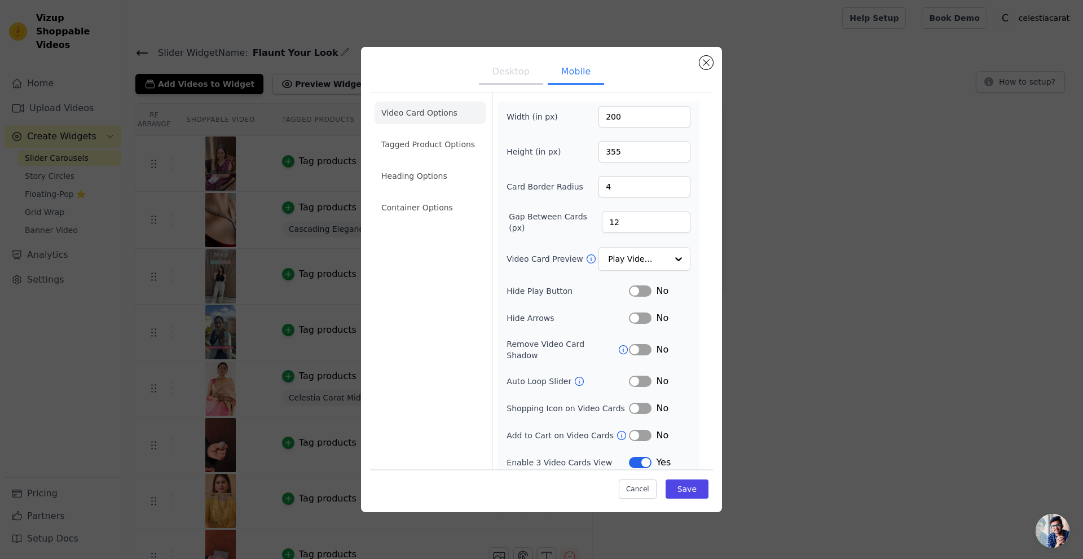
click at [642, 376] on button "Label" at bounding box center [640, 381] width 23 height 11
click at [633, 259] on input "Video Card Preview" at bounding box center [638, 259] width 58 height 23
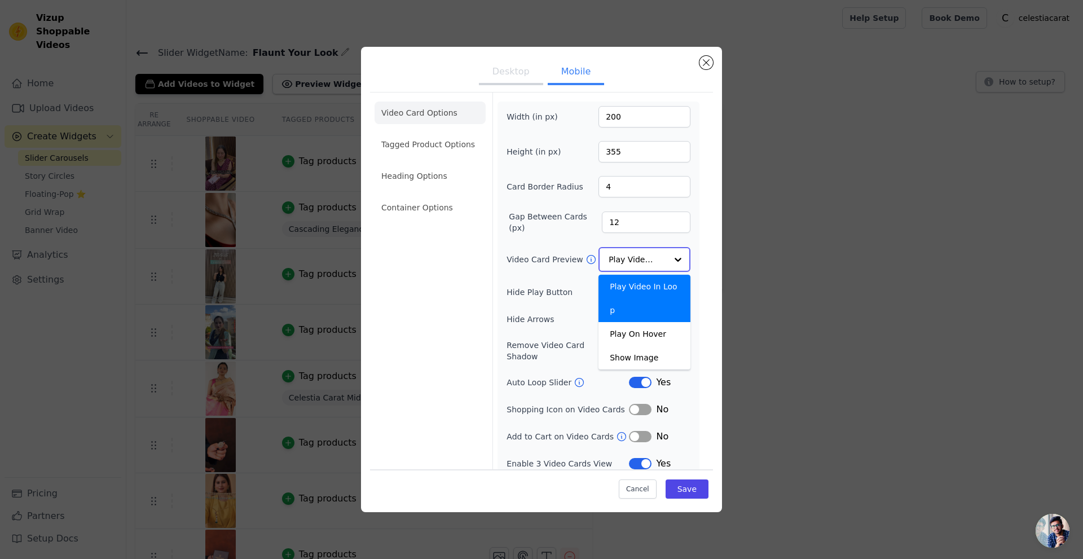
click at [633, 259] on input "Video Card Preview" at bounding box center [638, 259] width 58 height 23
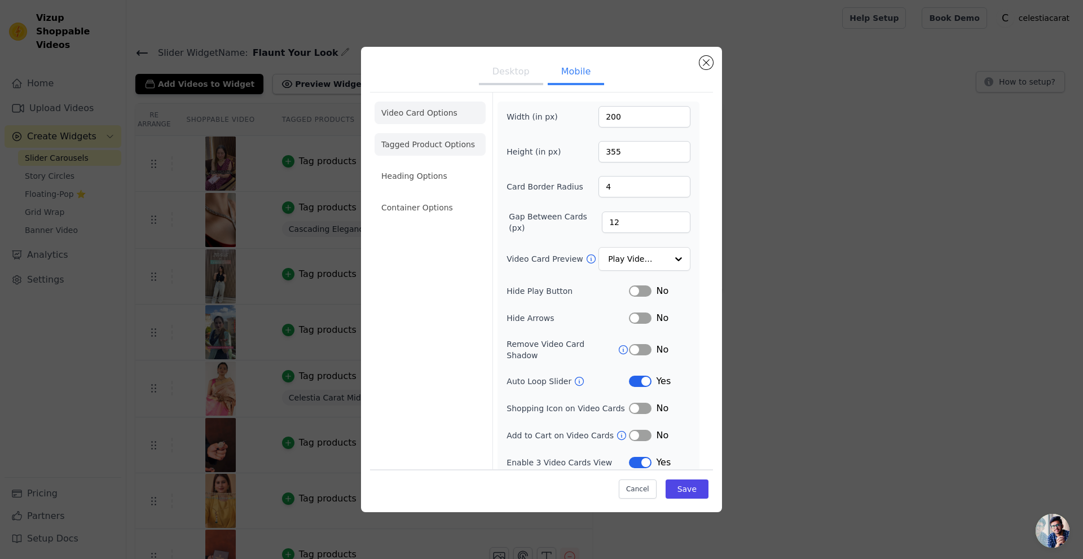
click at [413, 143] on li "Tagged Product Options" at bounding box center [430, 144] width 111 height 23
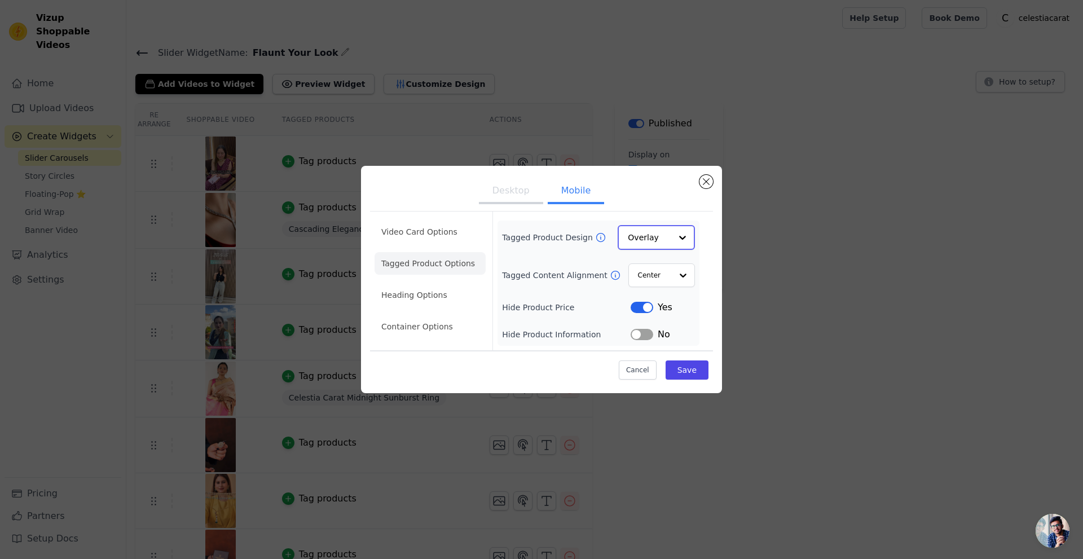
click at [633, 236] on input "Tagged Product Design" at bounding box center [649, 237] width 43 height 23
click at [643, 271] on input "Tagged Content Alignment" at bounding box center [654, 274] width 34 height 23
click at [411, 302] on li "Heading Options" at bounding box center [430, 295] width 111 height 23
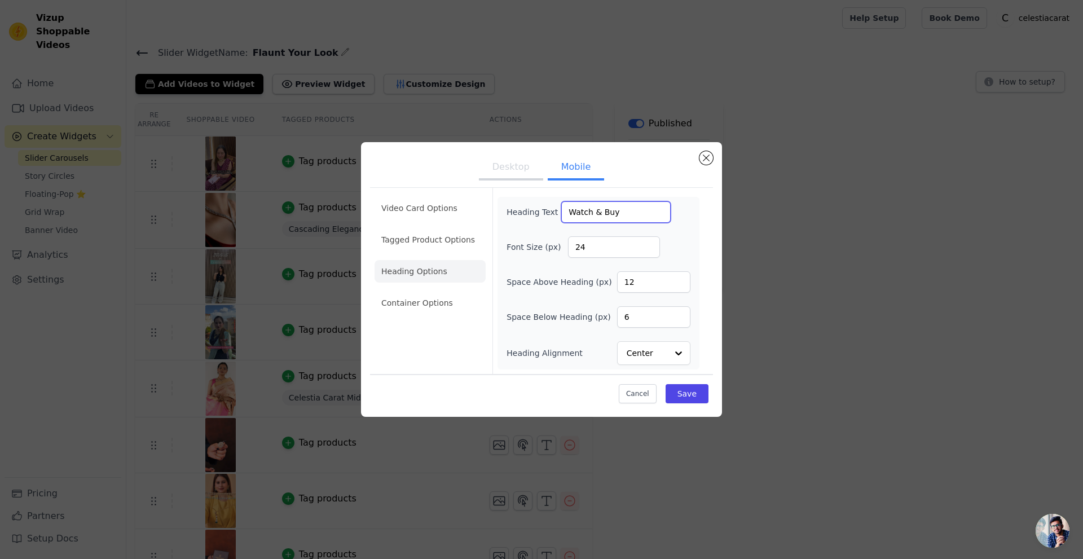
drag, startPoint x: 623, startPoint y: 211, endPoint x: 543, endPoint y: 223, distance: 81.0
click at [543, 223] on div "Heading Text Watch & Buy Font Size (px) 24 Space Above Heading (px) 12 Space Be…" at bounding box center [598, 283] width 184 height 164
paste input "Flaunt Your Look"
type input "Flaunt Your Look"
drag, startPoint x: 587, startPoint y: 248, endPoint x: 567, endPoint y: 248, distance: 19.7
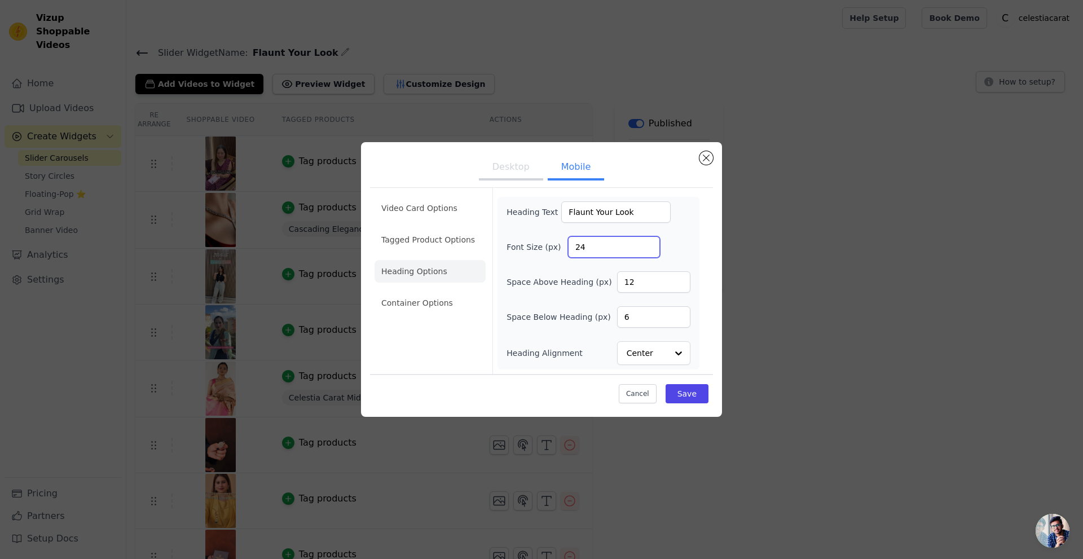
click at [567, 248] on div "Font Size (px) 24" at bounding box center [598, 246] width 184 height 21
type input "16"
drag, startPoint x: 640, startPoint y: 315, endPoint x: 615, endPoint y: 318, distance: 25.6
click at [615, 318] on div "Space Below Heading (px) 6" at bounding box center [598, 316] width 184 height 21
type input "12"
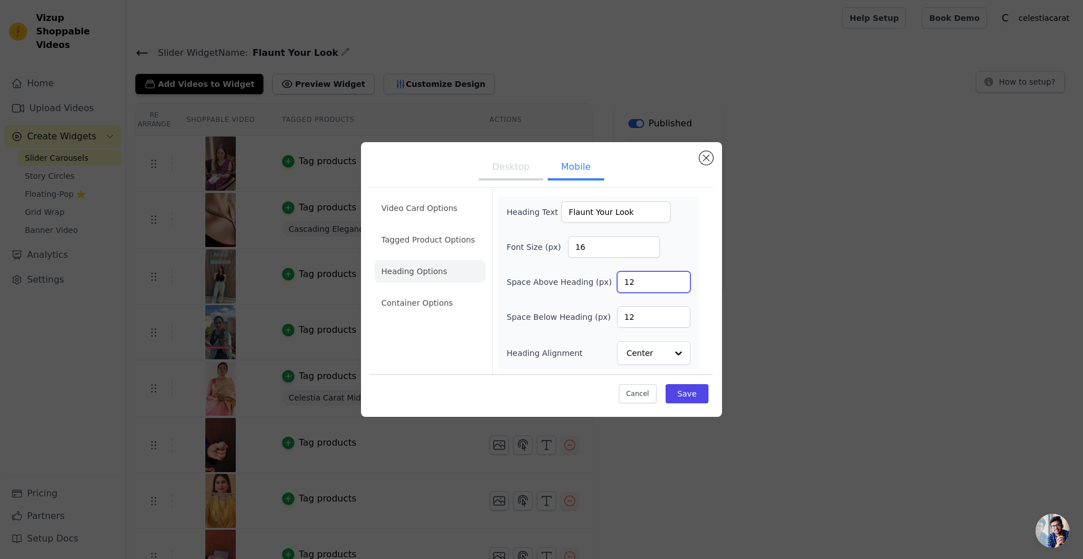
click at [644, 283] on input "12" at bounding box center [653, 281] width 73 height 21
type input "14"
click at [650, 351] on input "Heading Alignment" at bounding box center [646, 353] width 39 height 23
click at [692, 393] on button "Save" at bounding box center [687, 393] width 43 height 19
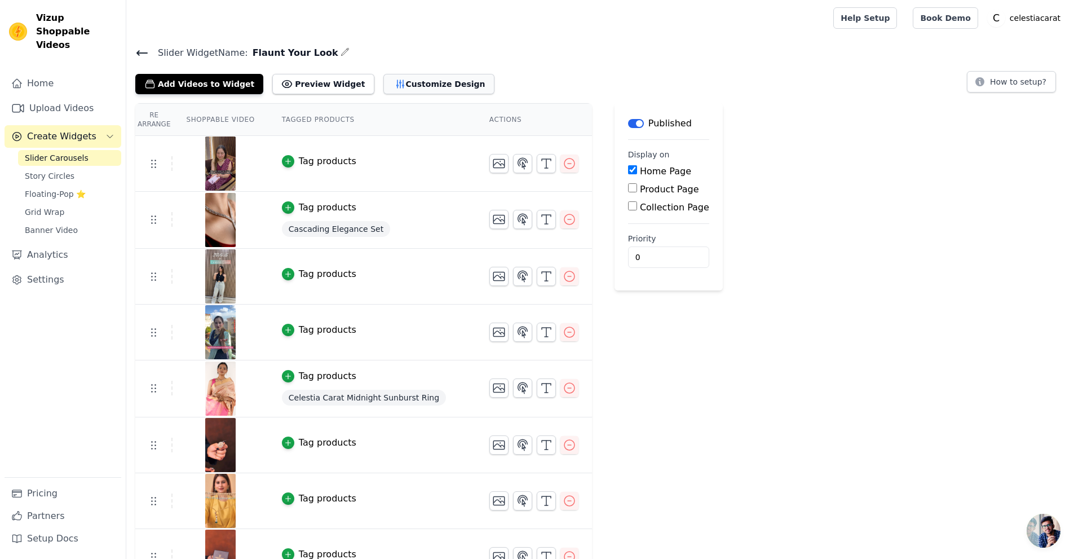
click at [384, 85] on button "Customize Design" at bounding box center [439, 84] width 111 height 20
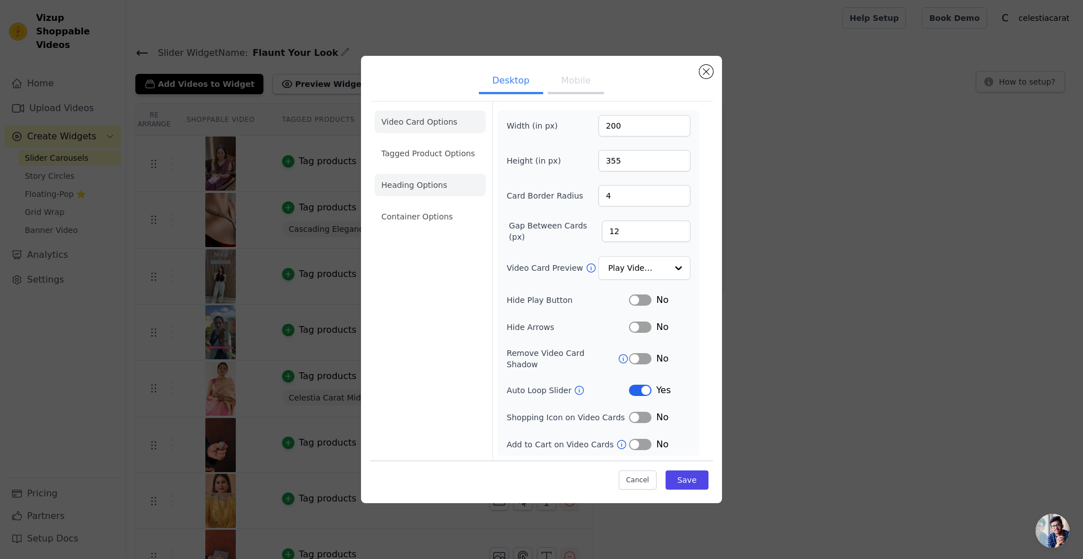
click at [426, 192] on li "Heading Options" at bounding box center [430, 185] width 111 height 23
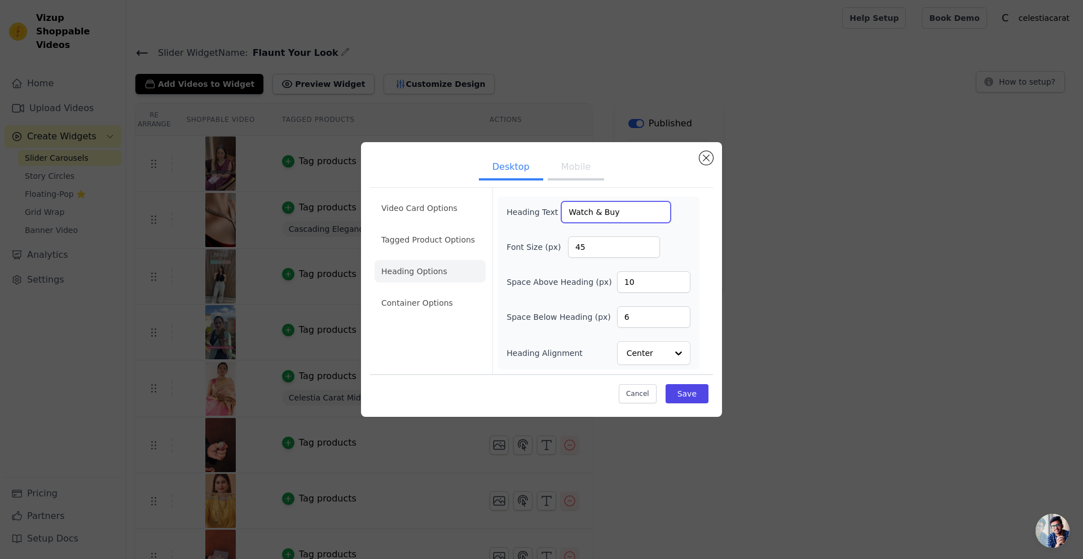
drag, startPoint x: 616, startPoint y: 212, endPoint x: 549, endPoint y: 212, distance: 67.1
click at [549, 212] on div "Heading Text Watch & Buy" at bounding box center [588, 211] width 164 height 21
paste input "Flaunt Your Look"
type input "Flaunt Your Look"
drag, startPoint x: 587, startPoint y: 246, endPoint x: 574, endPoint y: 246, distance: 13.0
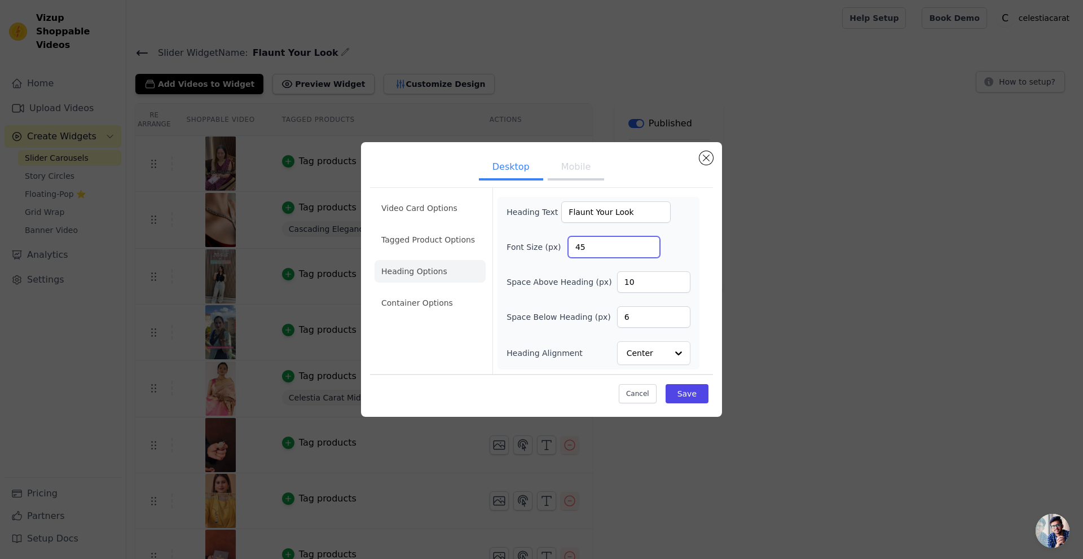
click at [574, 246] on input "45" at bounding box center [614, 246] width 92 height 21
click at [569, 159] on button "Mobile" at bounding box center [576, 168] width 56 height 25
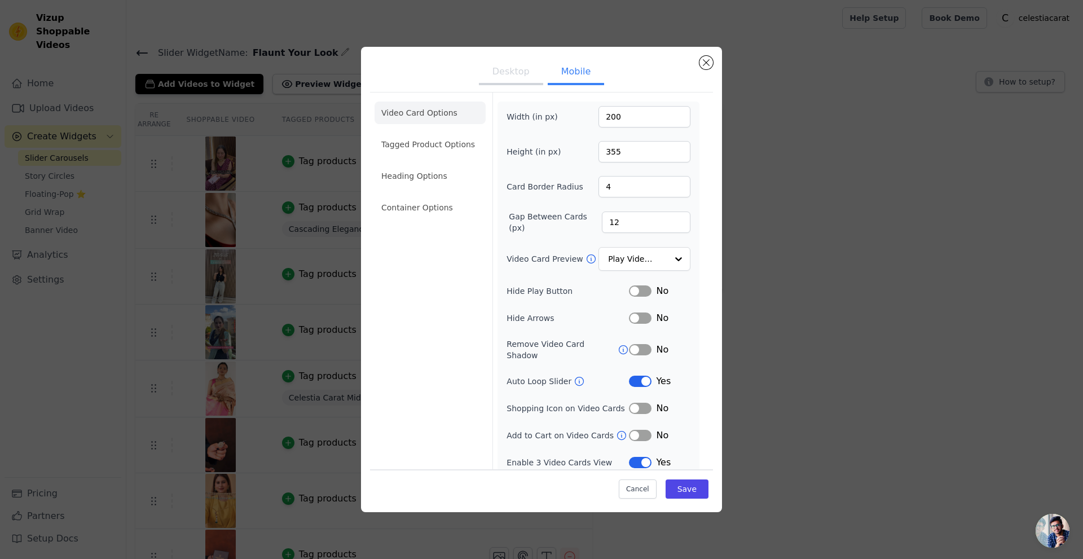
click at [515, 71] on button "Desktop" at bounding box center [511, 72] width 64 height 25
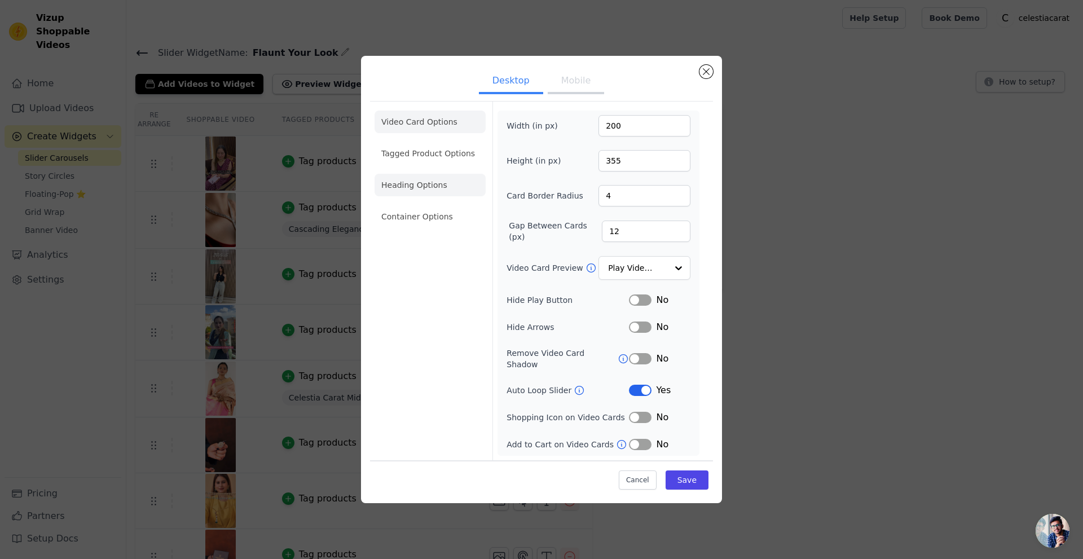
click at [433, 195] on li "Heading Options" at bounding box center [430, 185] width 111 height 23
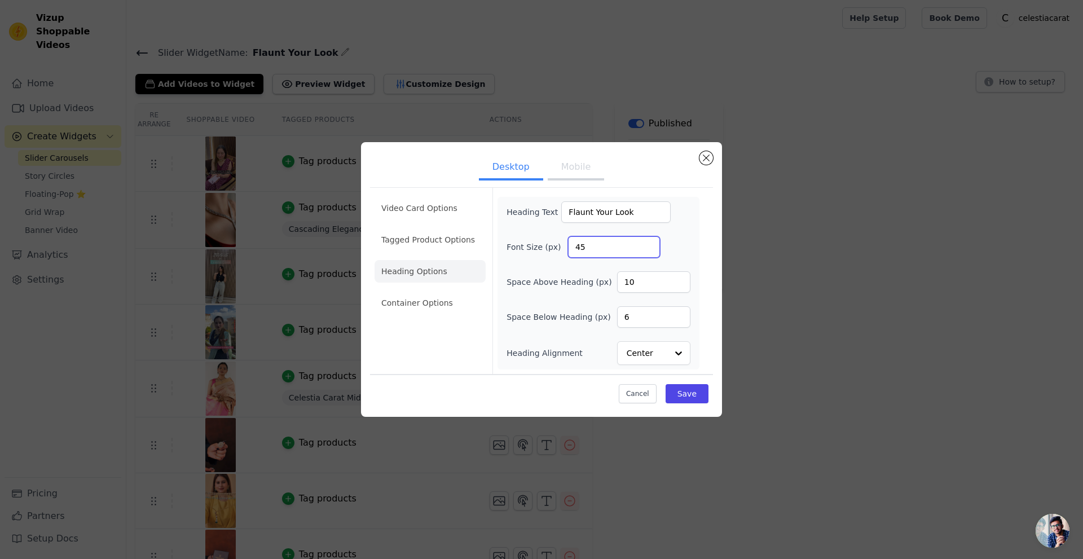
drag, startPoint x: 593, startPoint y: 248, endPoint x: 559, endPoint y: 248, distance: 33.3
click at [559, 248] on div "Font Size (px) 45" at bounding box center [598, 246] width 184 height 21
type input "3"
type input "28"
drag, startPoint x: 633, startPoint y: 313, endPoint x: 620, endPoint y: 314, distance: 13.0
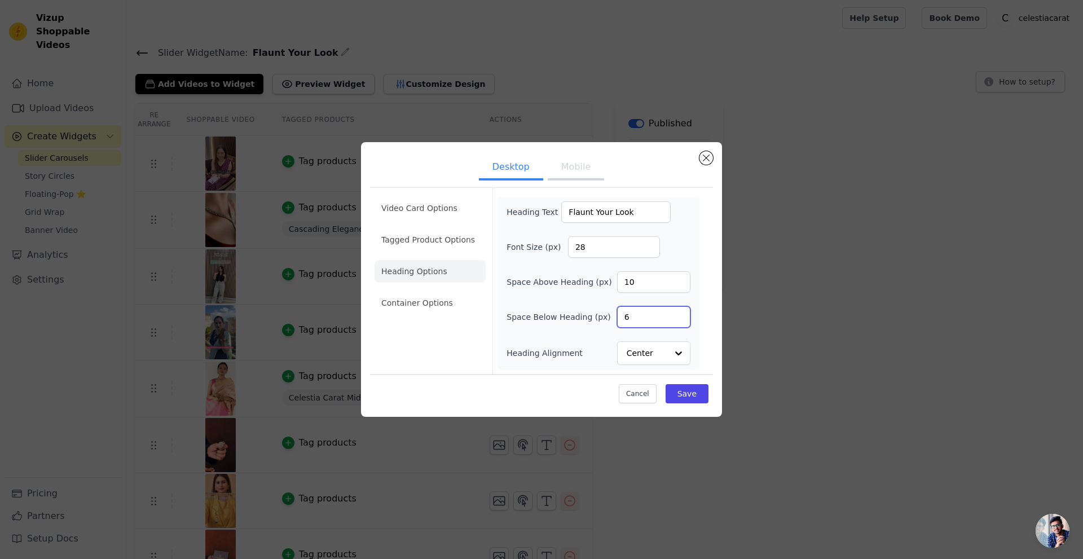
click at [620, 314] on input "6" at bounding box center [653, 316] width 73 height 21
type input "12"
drag, startPoint x: 636, startPoint y: 281, endPoint x: 605, endPoint y: 278, distance: 31.1
click at [605, 278] on div "Space Above Heading (px) 10" at bounding box center [598, 281] width 184 height 21
type input "14"
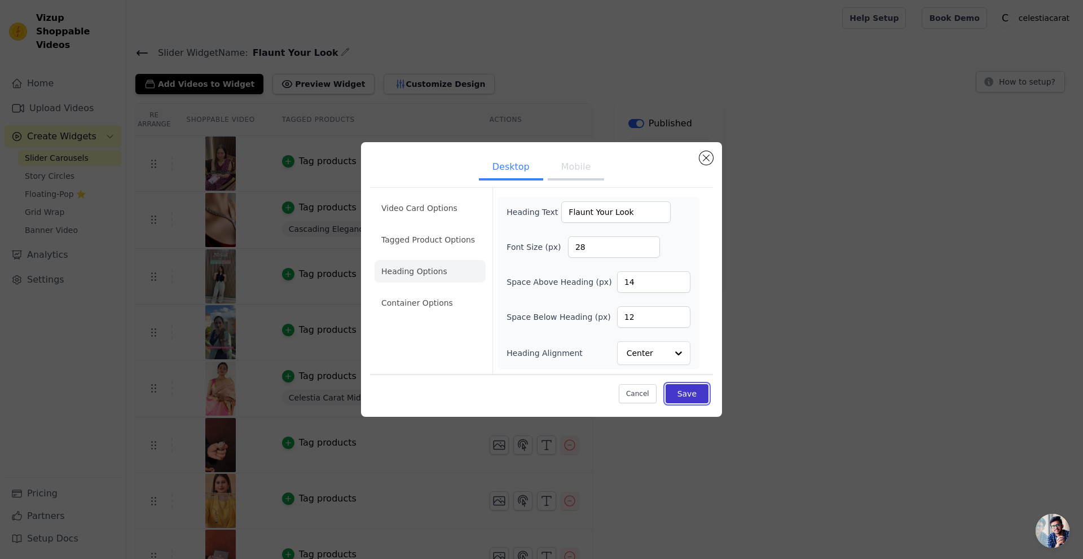
click at [683, 390] on button "Save" at bounding box center [687, 393] width 43 height 19
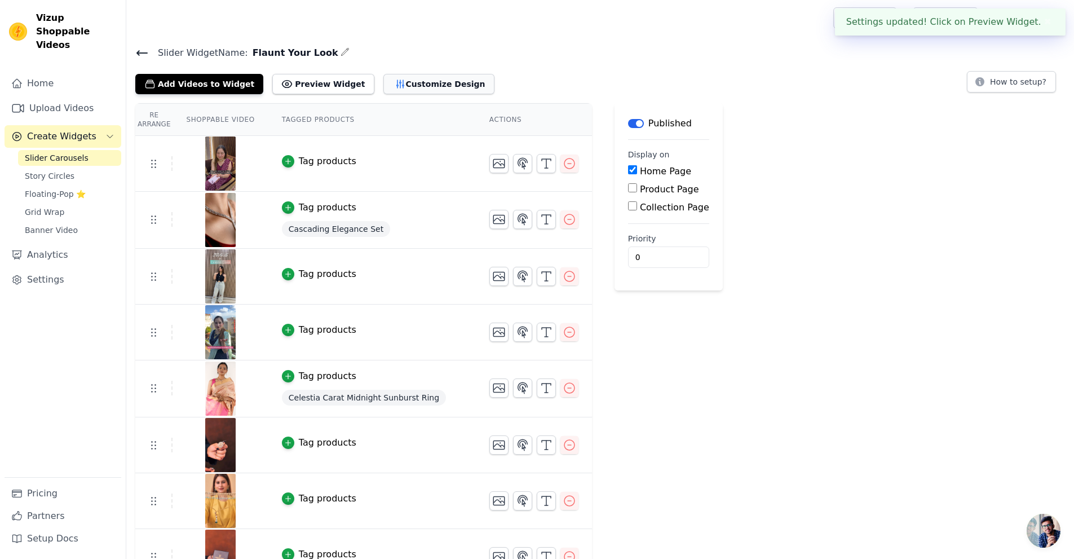
click at [415, 78] on button "Customize Design" at bounding box center [439, 84] width 111 height 20
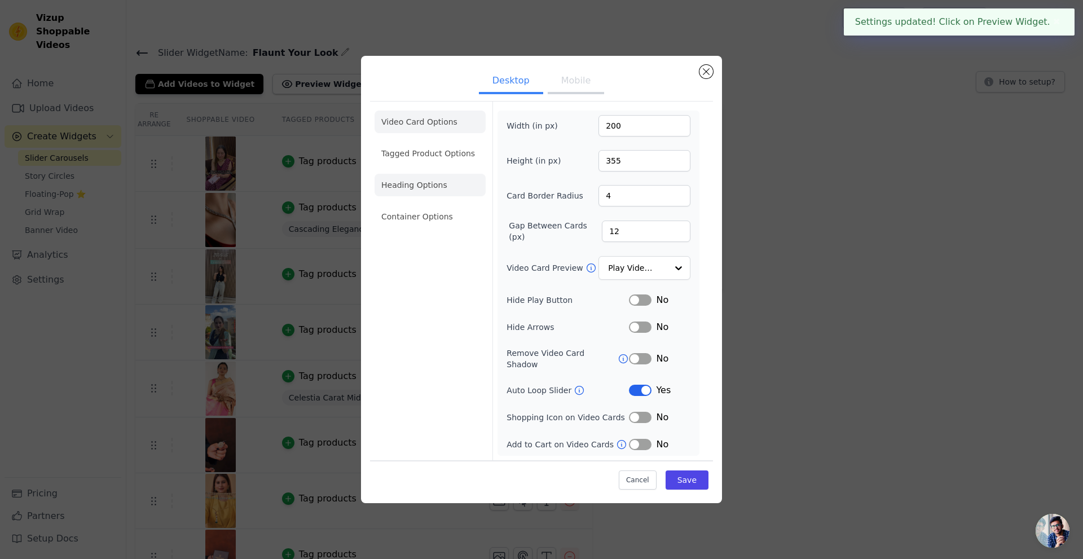
click at [425, 194] on li "Heading Options" at bounding box center [430, 185] width 111 height 23
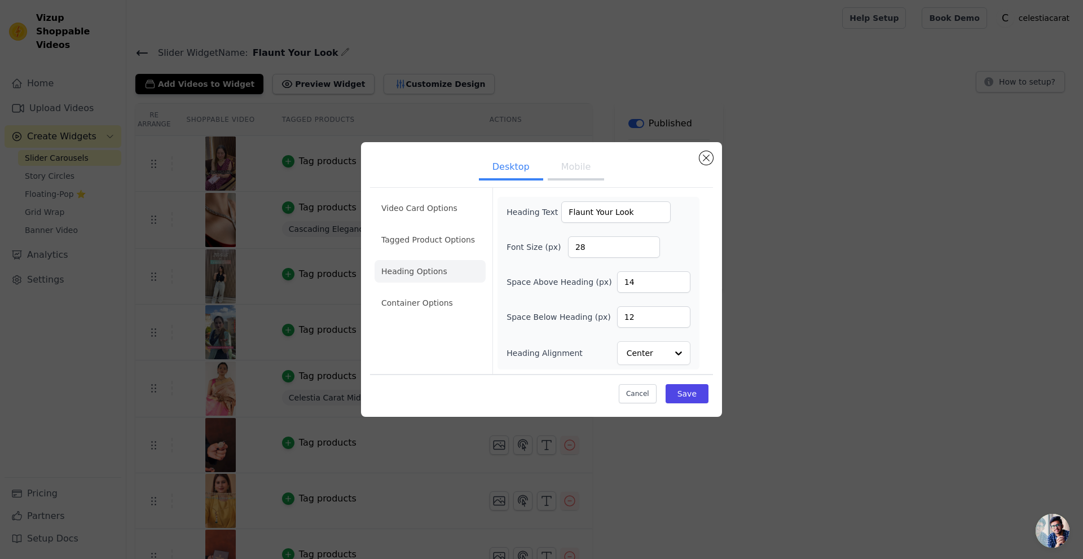
click at [574, 169] on button "Mobile" at bounding box center [576, 168] width 56 height 25
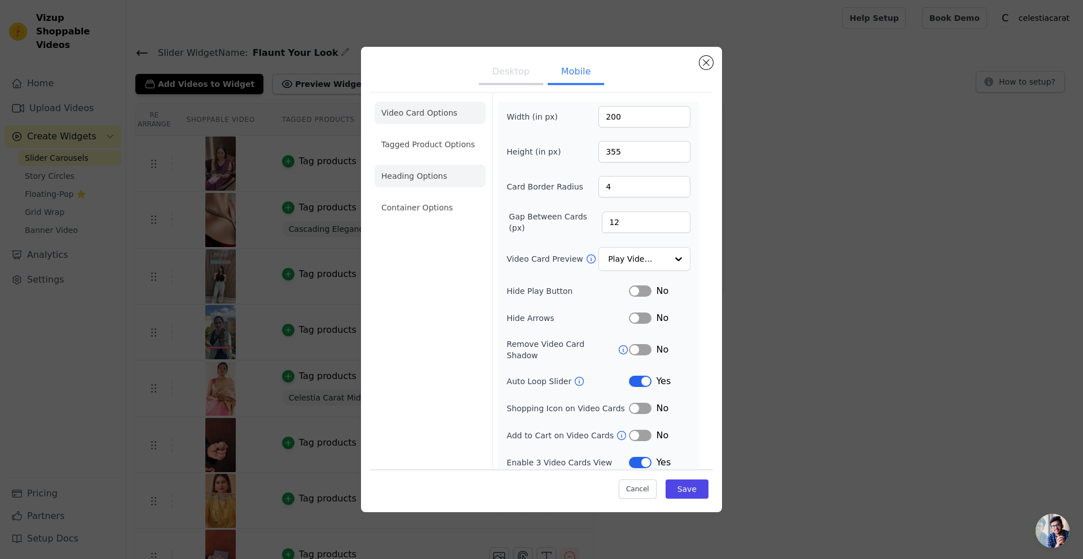
click at [446, 178] on li "Heading Options" at bounding box center [430, 176] width 111 height 23
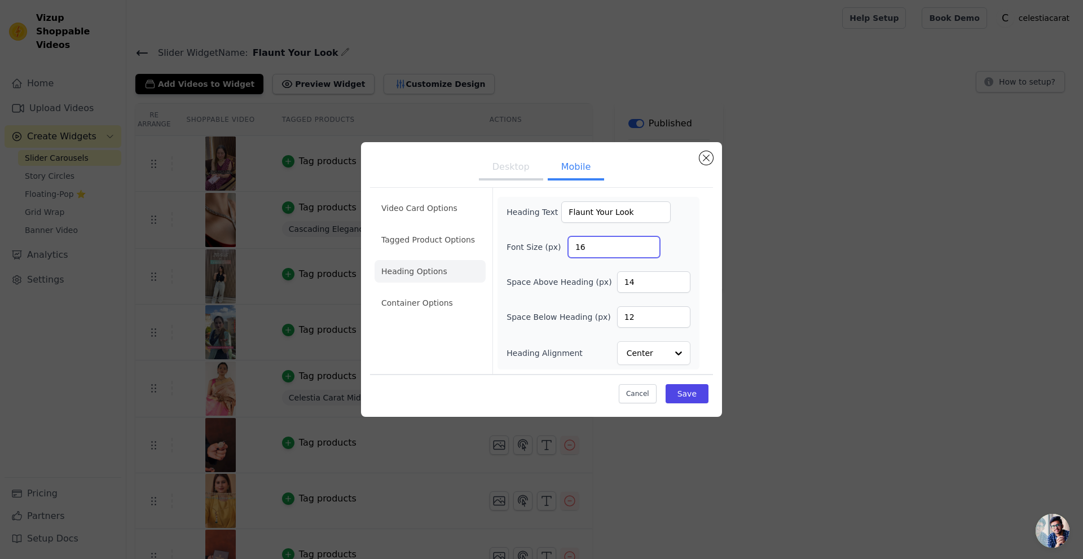
click at [592, 250] on input "16" at bounding box center [614, 246] width 92 height 21
type input "14"
click at [644, 283] on input "14" at bounding box center [653, 281] width 73 height 21
type input "12"
drag, startPoint x: 631, startPoint y: 313, endPoint x: 622, endPoint y: 315, distance: 9.7
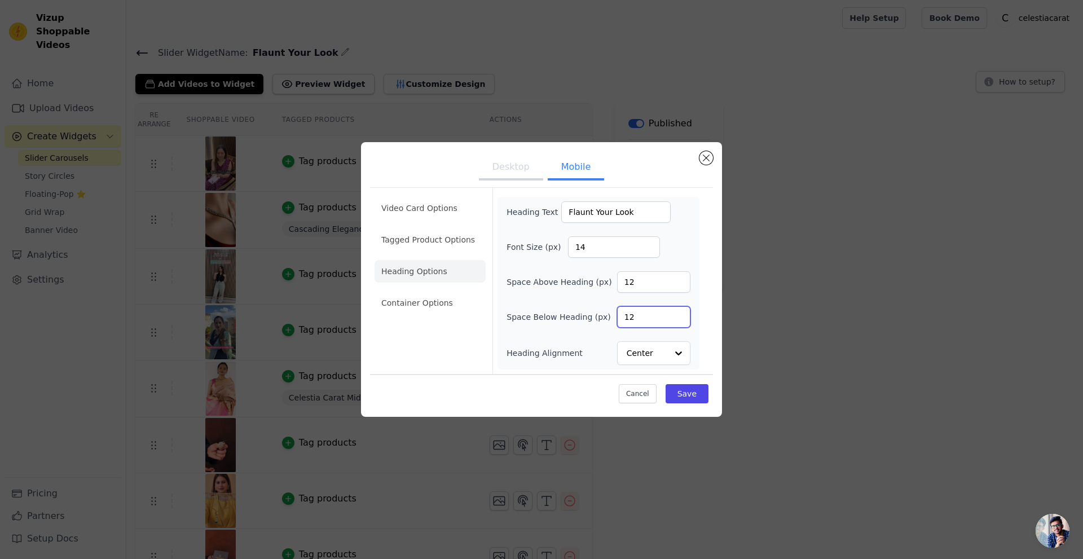
click at [622, 315] on input "12" at bounding box center [653, 316] width 73 height 21
type input "8"
click at [677, 393] on button "Save" at bounding box center [687, 393] width 43 height 19
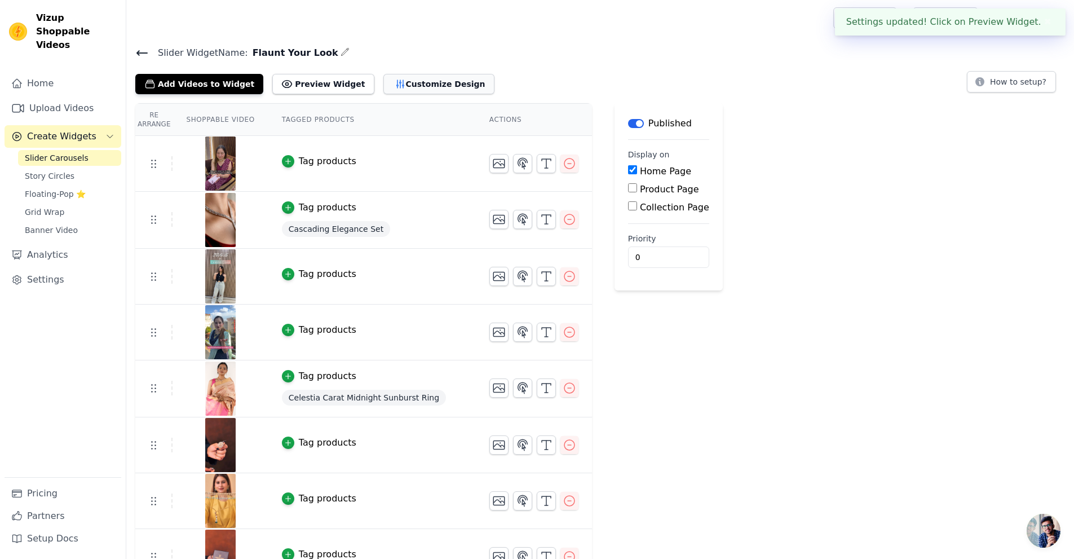
click at [410, 81] on button "Customize Design" at bounding box center [439, 84] width 111 height 20
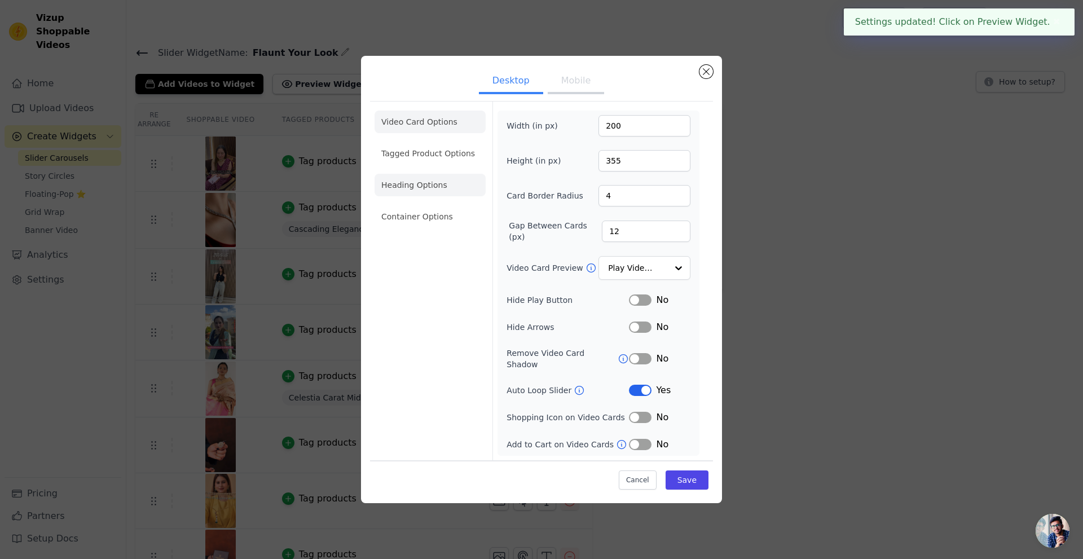
click at [429, 194] on li "Heading Options" at bounding box center [430, 185] width 111 height 23
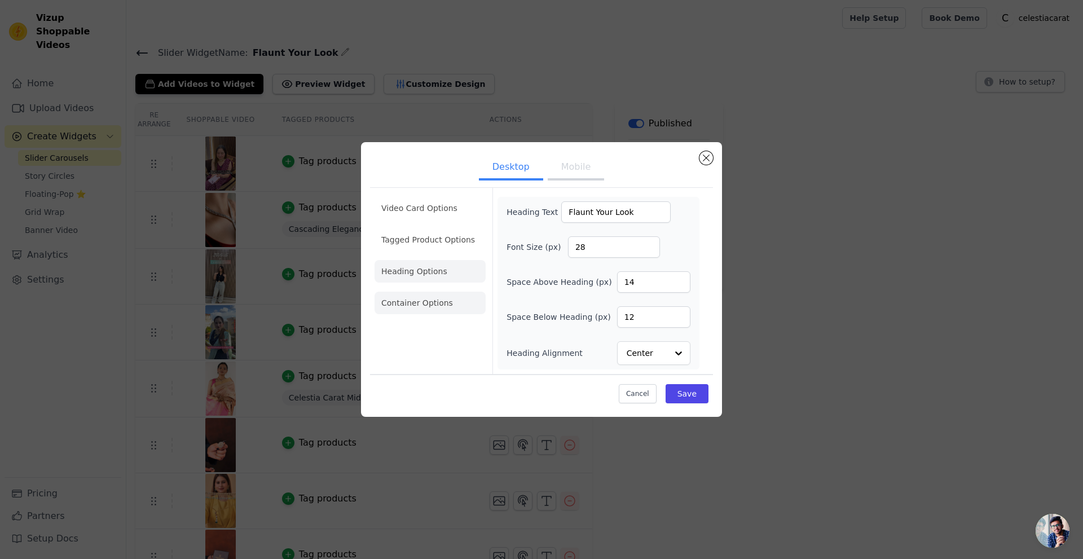
click at [426, 311] on li "Container Options" at bounding box center [430, 303] width 111 height 23
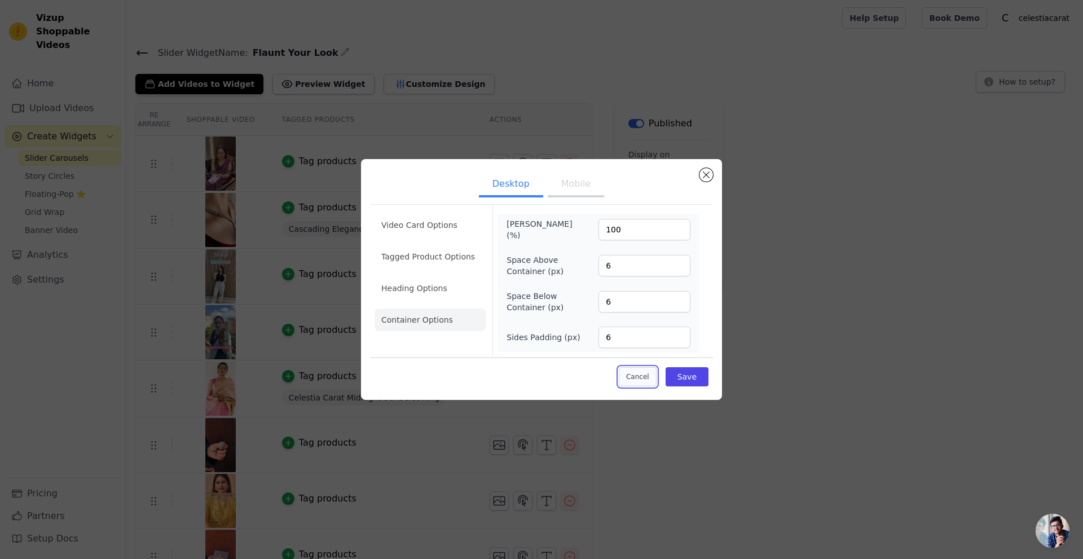
click at [654, 377] on button "Cancel" at bounding box center [638, 376] width 38 height 19
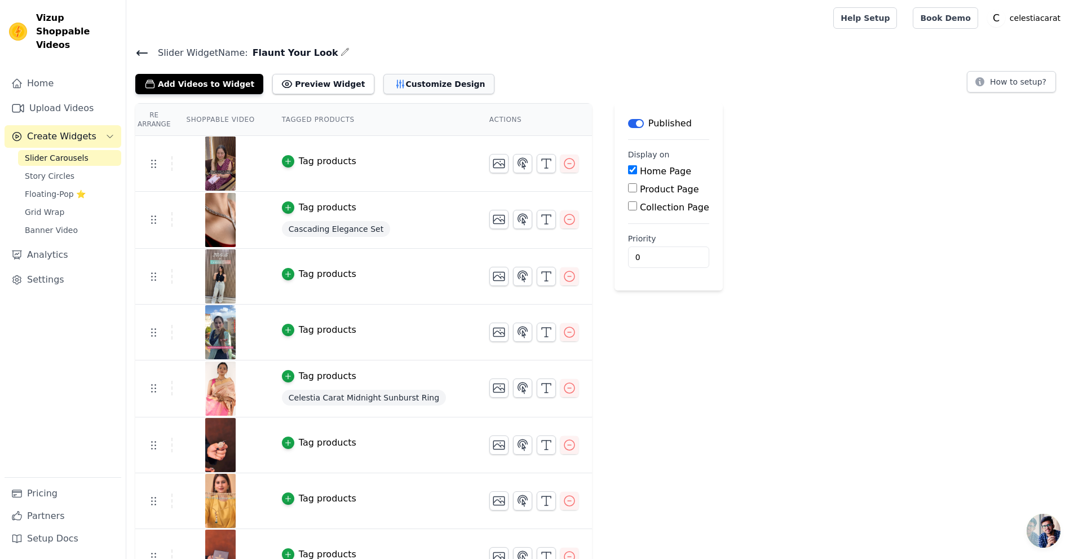
click at [394, 82] on button "Customize Design" at bounding box center [439, 84] width 111 height 20
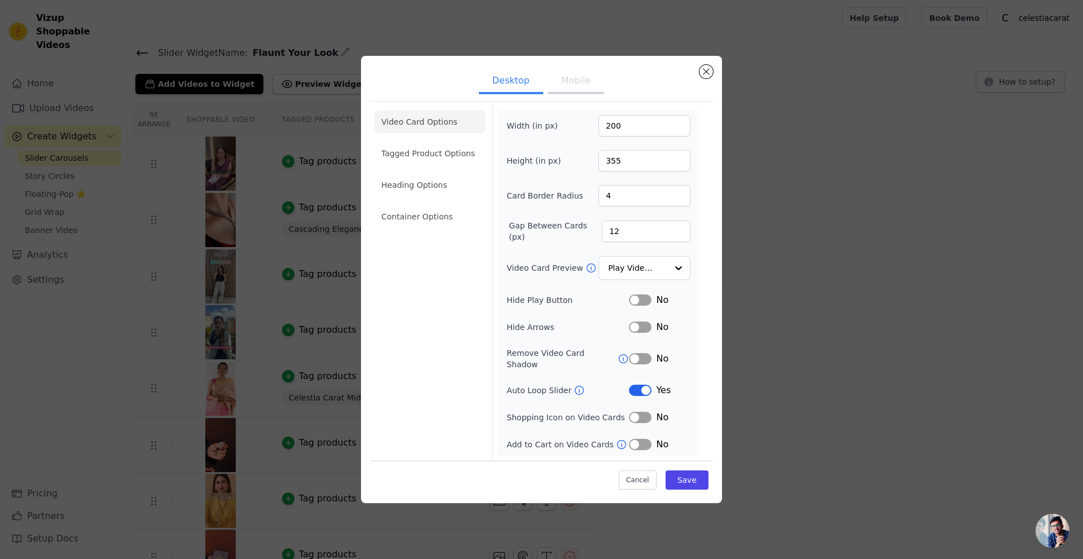
click at [404, 177] on ul "Video Card Options Tagged Product Options Heading Options Container Options" at bounding box center [430, 169] width 111 height 126
click at [407, 188] on li "Heading Options" at bounding box center [430, 185] width 111 height 23
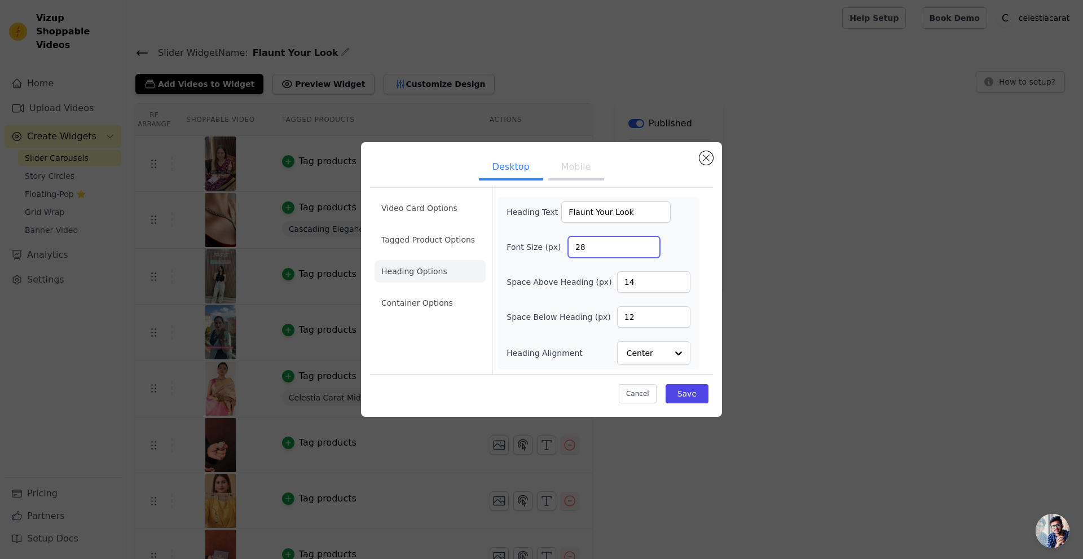
drag, startPoint x: 594, startPoint y: 249, endPoint x: 553, endPoint y: 249, distance: 40.6
click at [553, 249] on div "Font Size (px) 28" at bounding box center [598, 246] width 184 height 21
type input "32"
click at [557, 274] on div "Space Above Heading (px) 14" at bounding box center [598, 281] width 184 height 21
drag, startPoint x: 644, startPoint y: 310, endPoint x: 609, endPoint y: 309, distance: 35.5
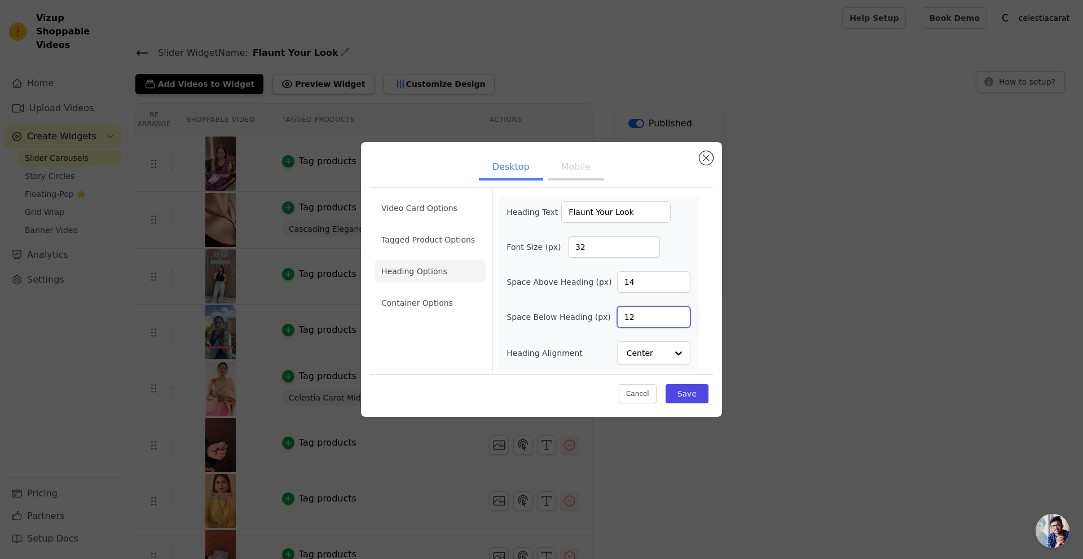
click at [609, 309] on div "Space Below Heading (px) 12" at bounding box center [598, 316] width 184 height 21
type input "14"
click at [690, 402] on button "Save" at bounding box center [687, 393] width 43 height 19
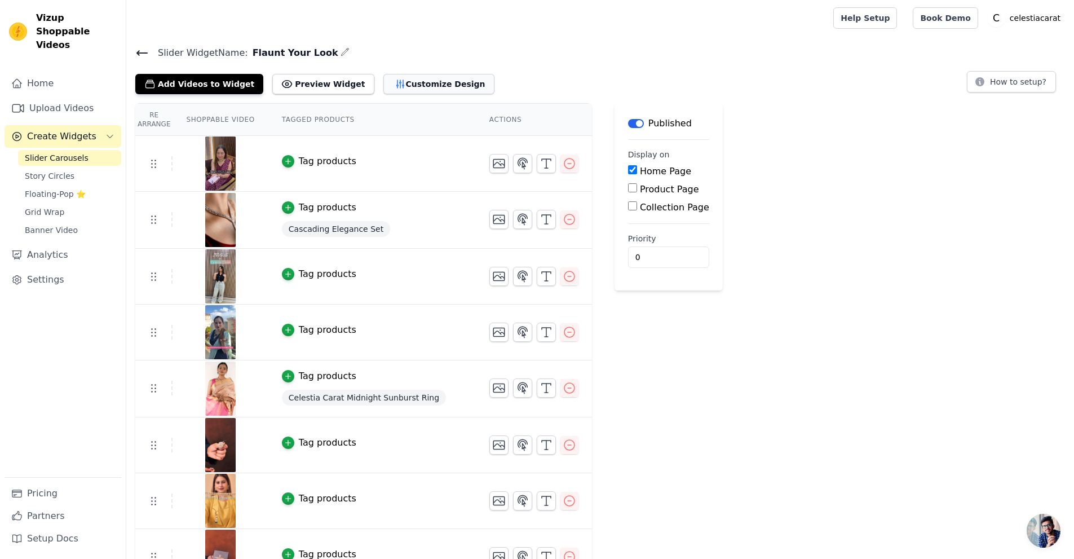
click at [401, 83] on button "Customize Design" at bounding box center [439, 84] width 111 height 20
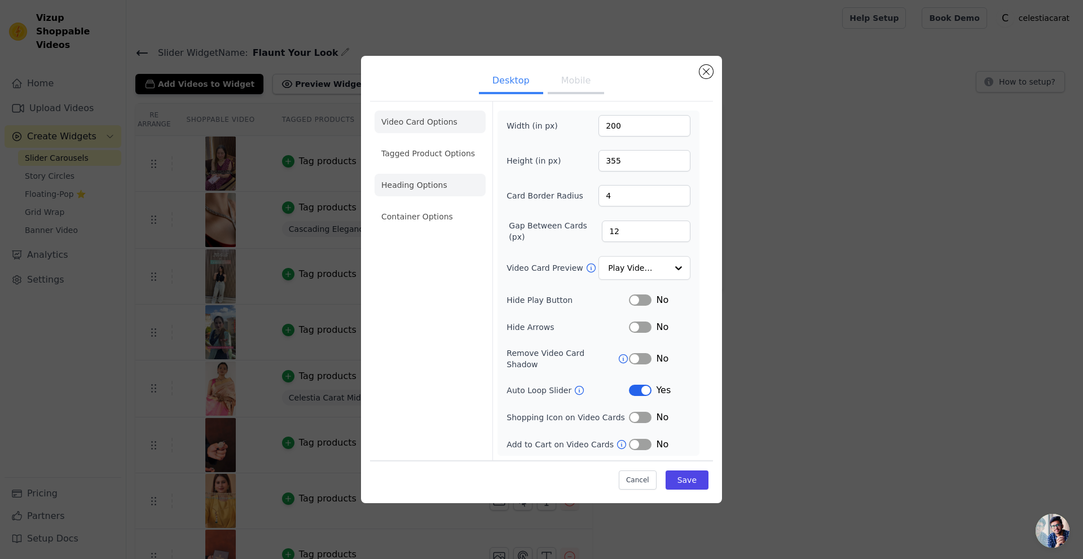
click at [429, 190] on li "Heading Options" at bounding box center [430, 185] width 111 height 23
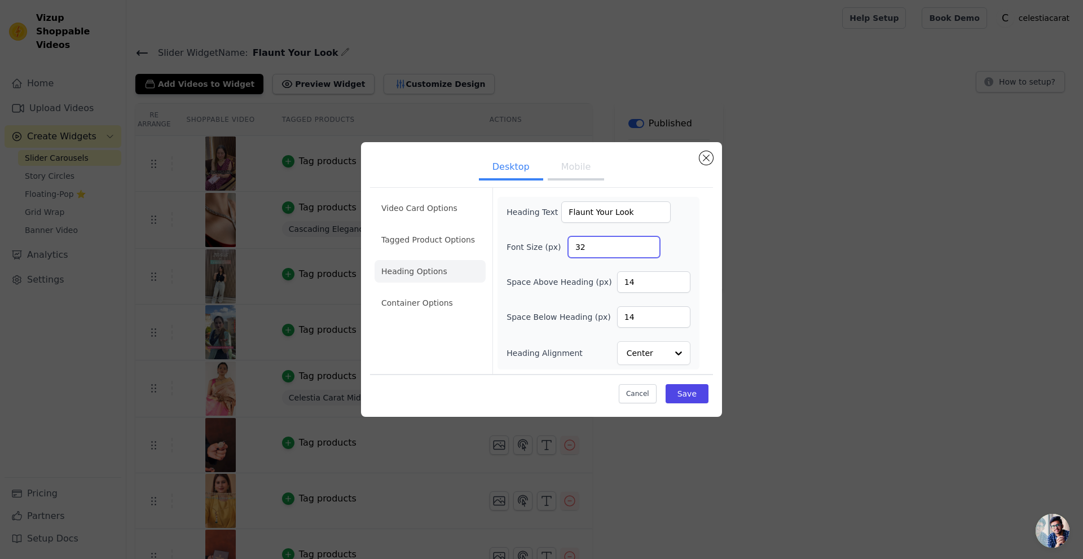
click at [609, 246] on input "32" at bounding box center [614, 246] width 92 height 21
type input "30"
click at [641, 321] on input "14" at bounding box center [653, 316] width 73 height 21
type input "1"
type input "20"
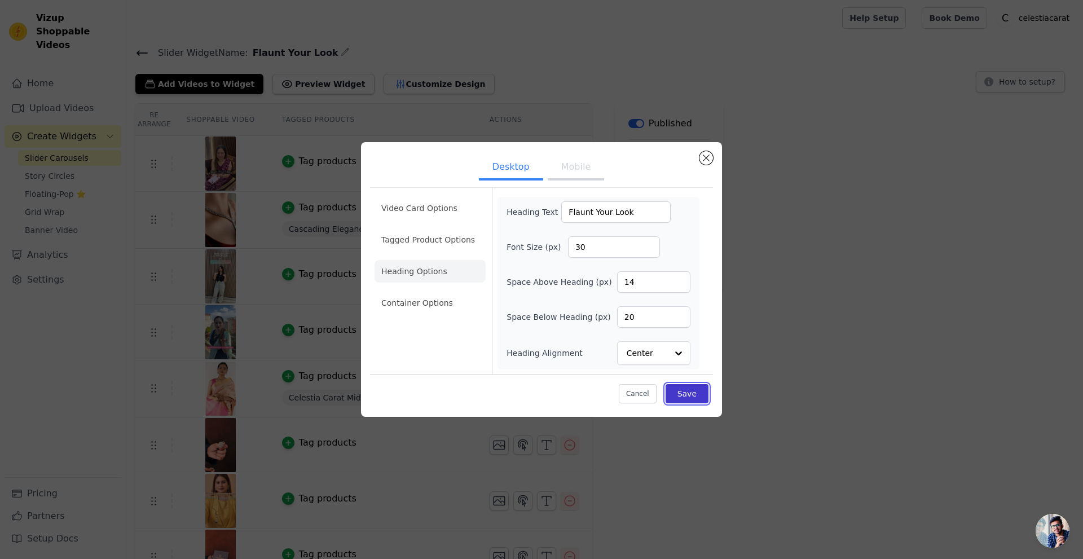
click at [680, 391] on button "Save" at bounding box center [687, 393] width 43 height 19
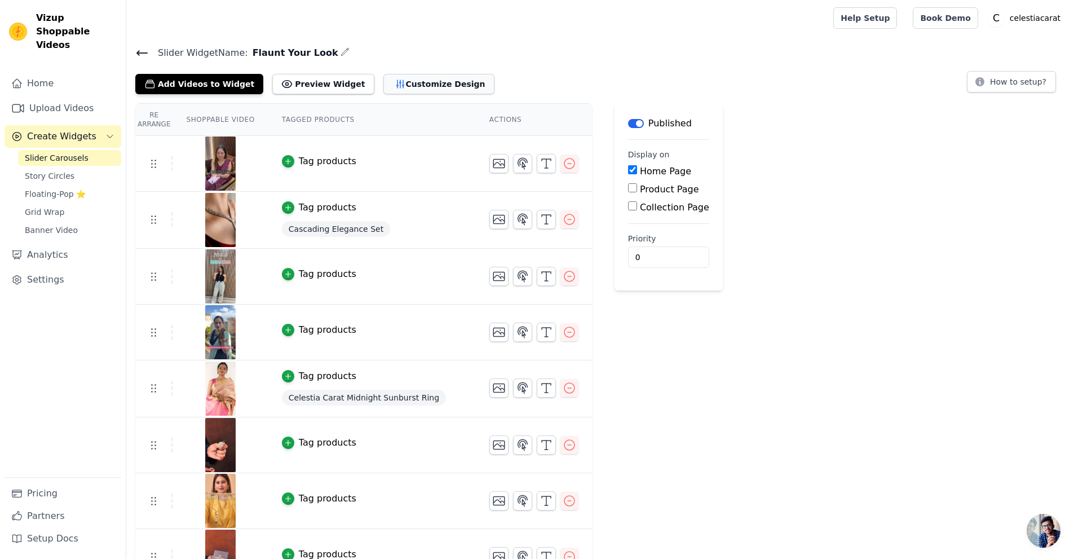
click at [415, 86] on button "Customize Design" at bounding box center [439, 84] width 111 height 20
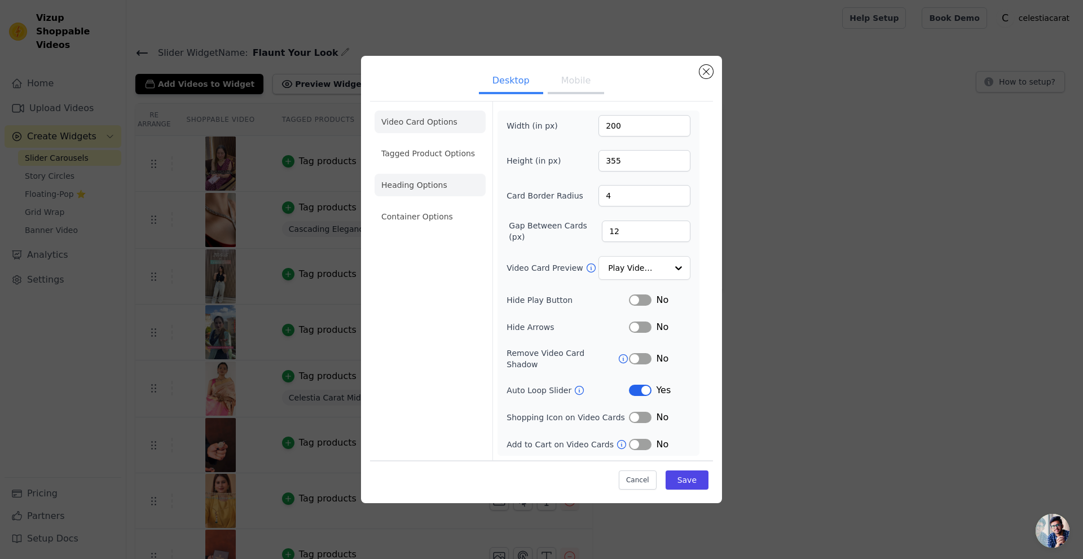
click at [423, 193] on li "Heading Options" at bounding box center [430, 185] width 111 height 23
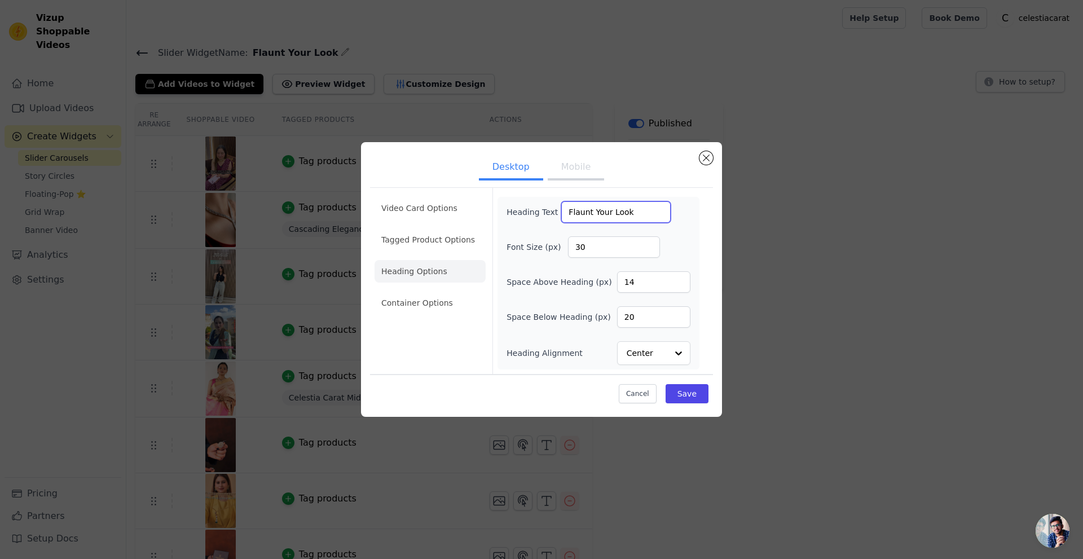
click at [624, 210] on input "Flaunt Your Look" at bounding box center [615, 211] width 109 height 21
click at [420, 305] on li "Container Options" at bounding box center [430, 303] width 111 height 23
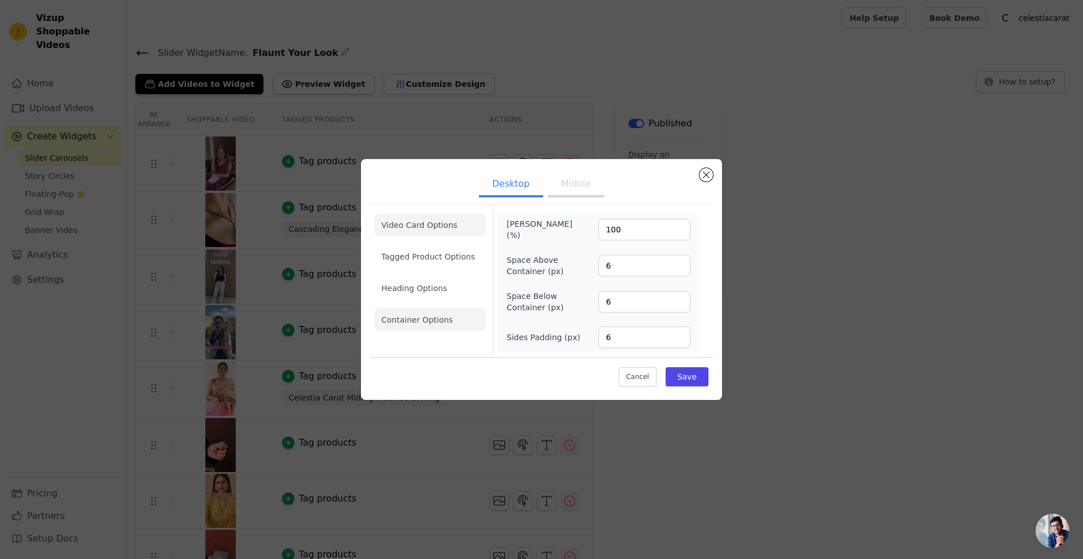
click at [434, 228] on li "Video Card Options" at bounding box center [430, 225] width 111 height 23
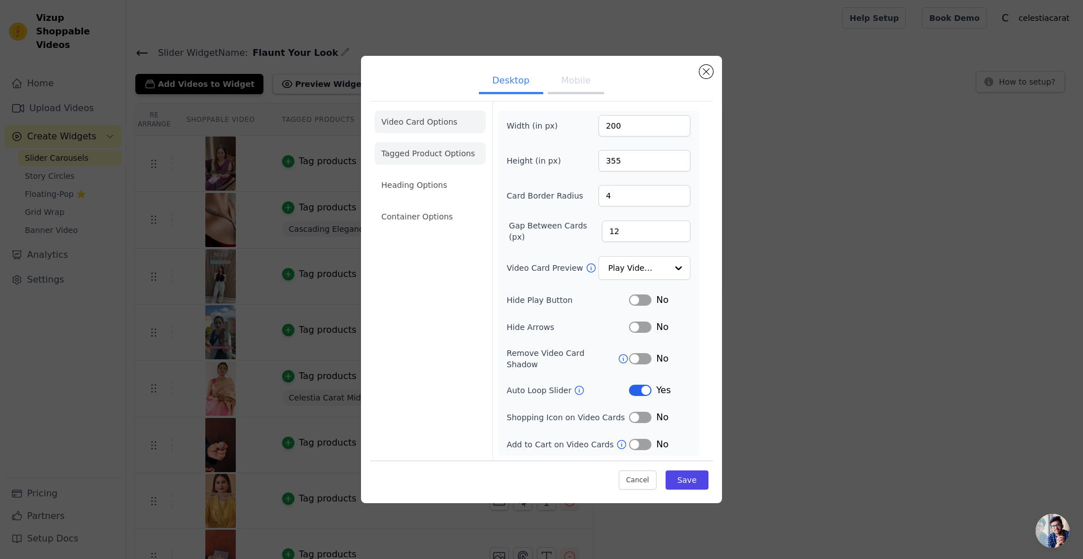
click at [426, 151] on li "Tagged Product Options" at bounding box center [430, 153] width 111 height 23
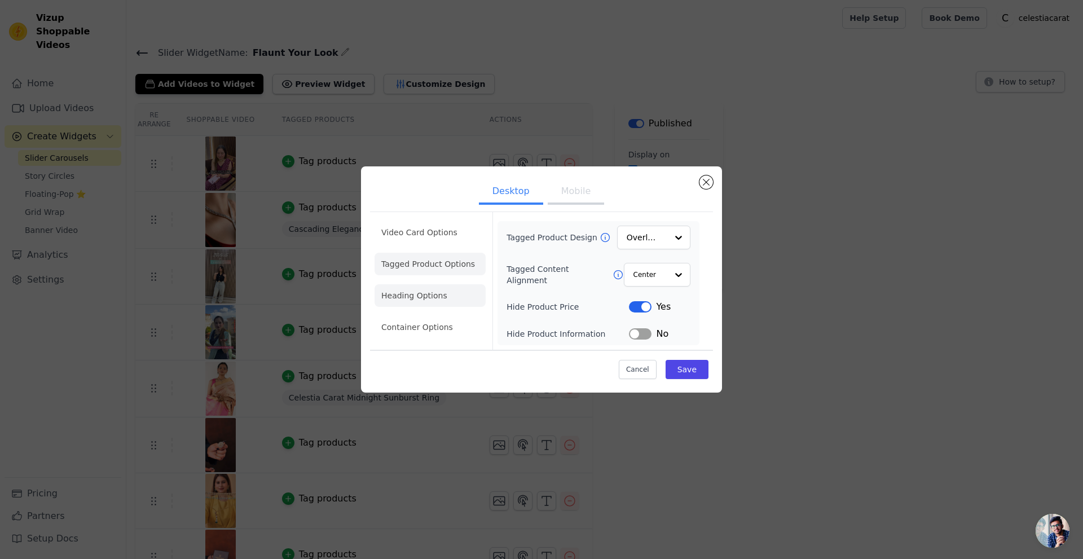
click at [428, 284] on li "Heading Options" at bounding box center [430, 295] width 111 height 23
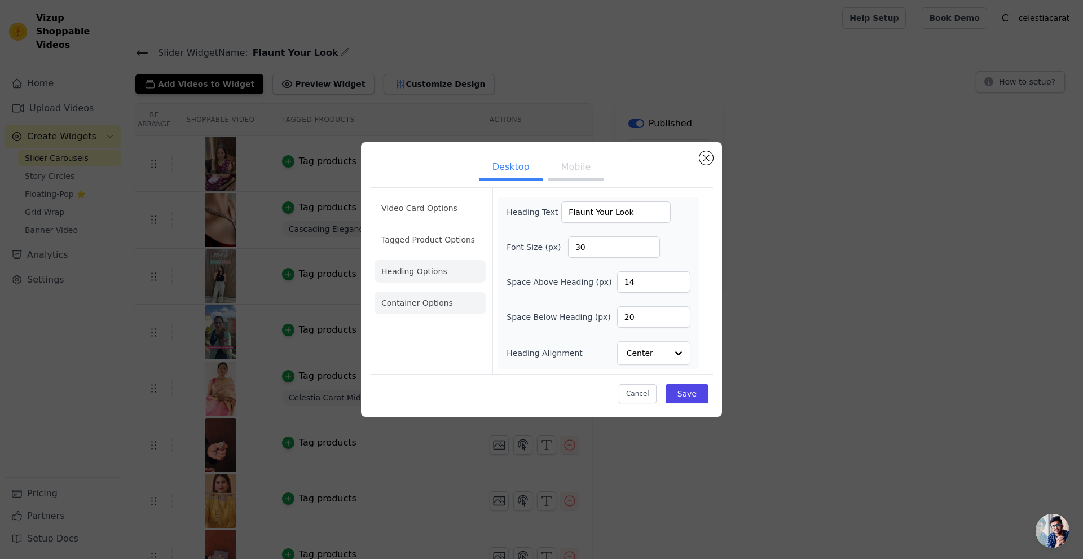
click at [424, 303] on li "Container Options" at bounding box center [430, 303] width 111 height 23
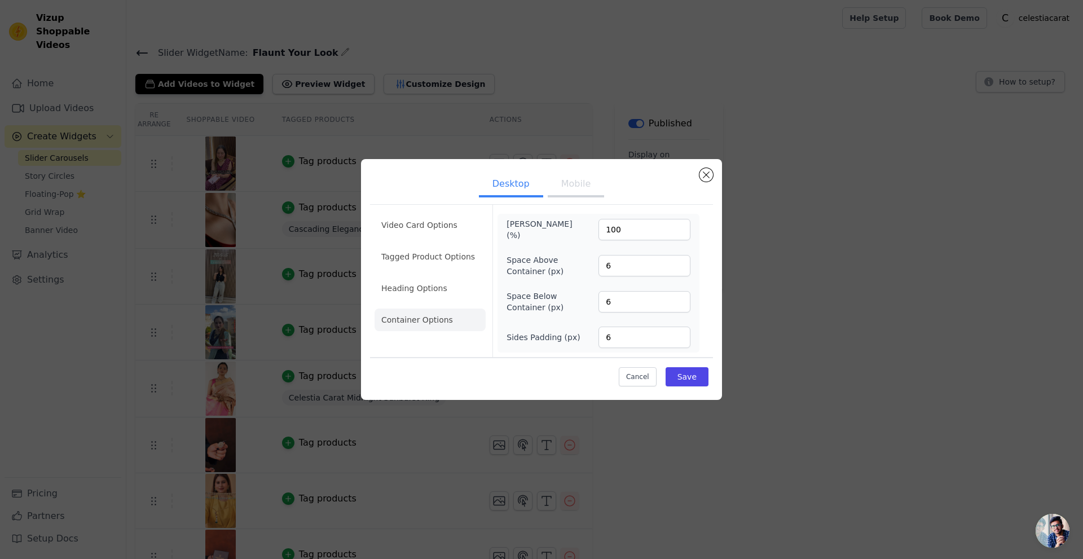
click at [564, 191] on button "Mobile" at bounding box center [576, 185] width 56 height 25
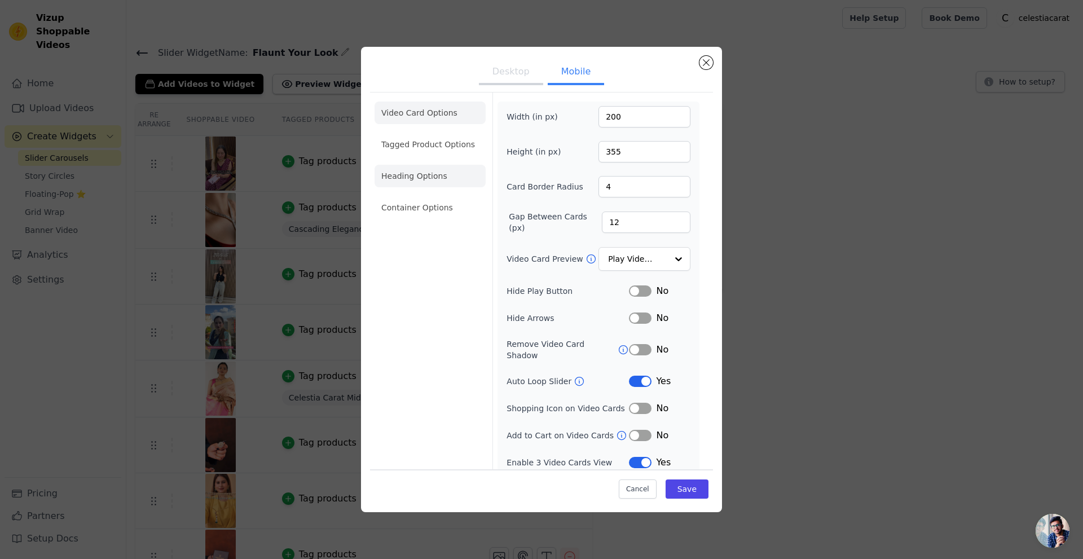
click at [424, 173] on li "Heading Options" at bounding box center [430, 176] width 111 height 23
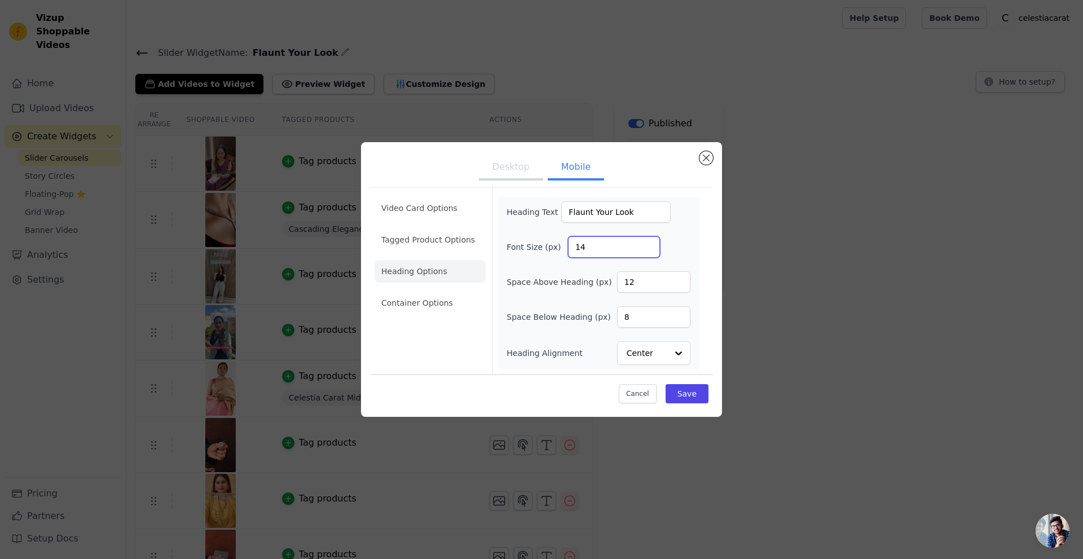
click at [614, 252] on input "14" at bounding box center [614, 246] width 92 height 21
type input "16"
drag, startPoint x: 638, startPoint y: 318, endPoint x: 602, endPoint y: 319, distance: 36.1
click at [602, 319] on div "Space Below Heading (px) 8" at bounding box center [598, 316] width 184 height 21
type input "16"
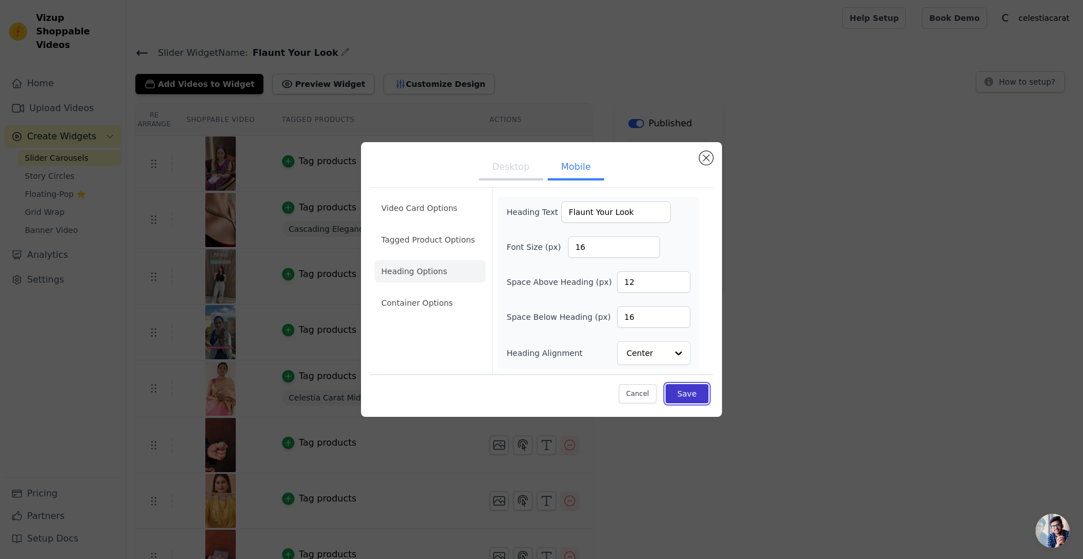
click at [691, 390] on button "Save" at bounding box center [687, 393] width 43 height 19
